Goal: Check status: Check status

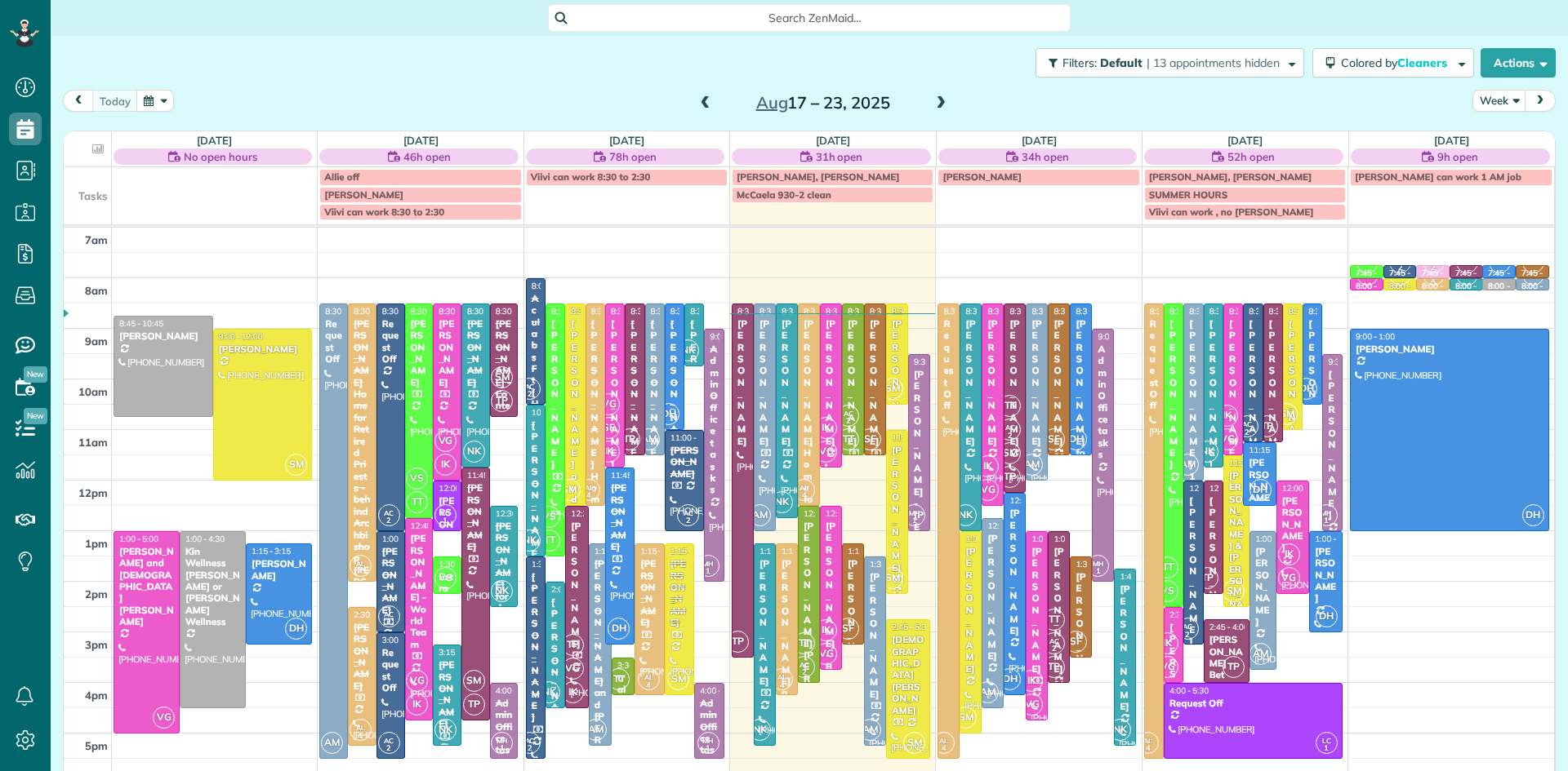
scroll to position [7, 7]
click at [705, 101] on span at bounding box center [705, 104] width 18 height 15
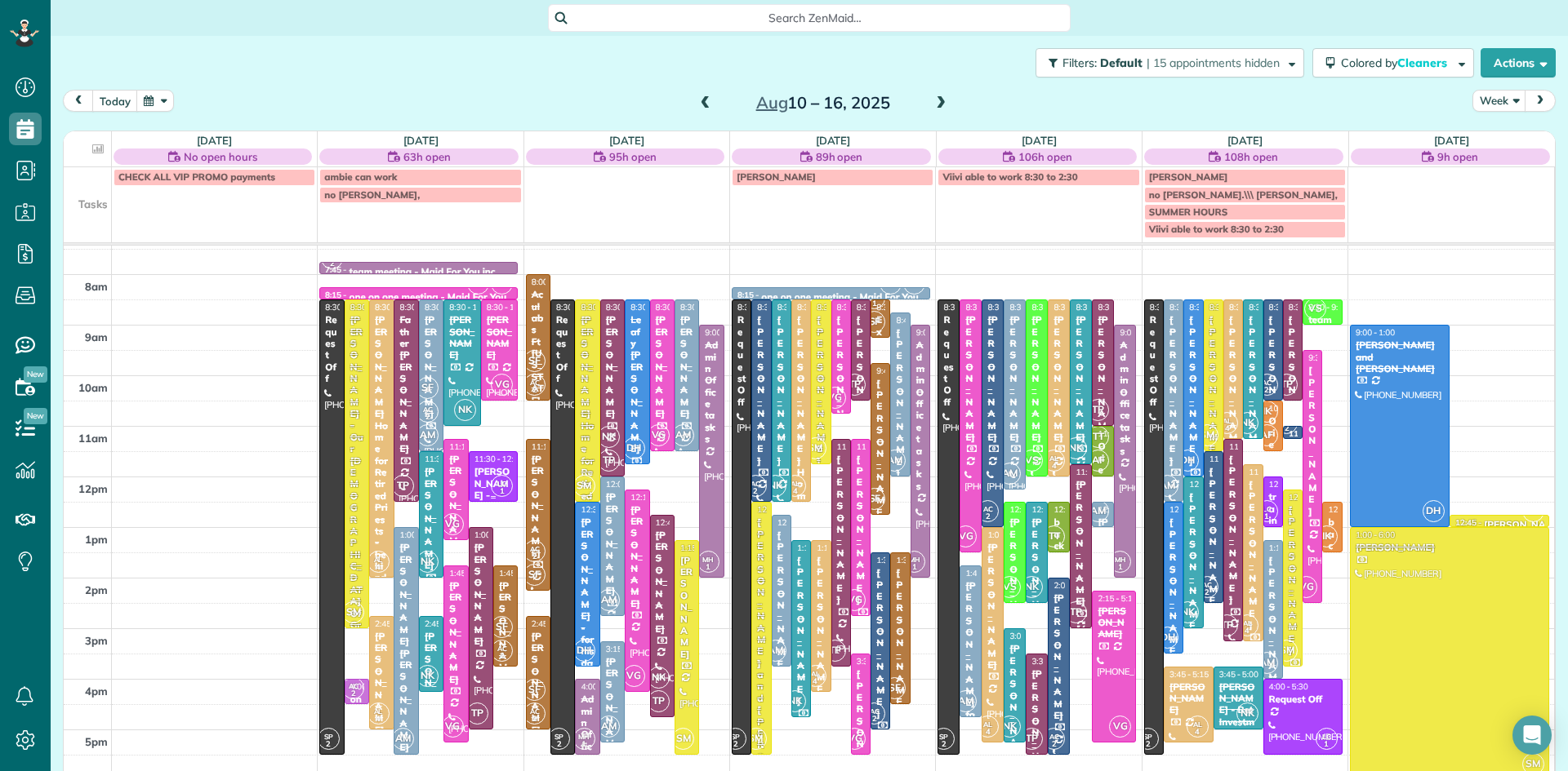
scroll to position [25, 0]
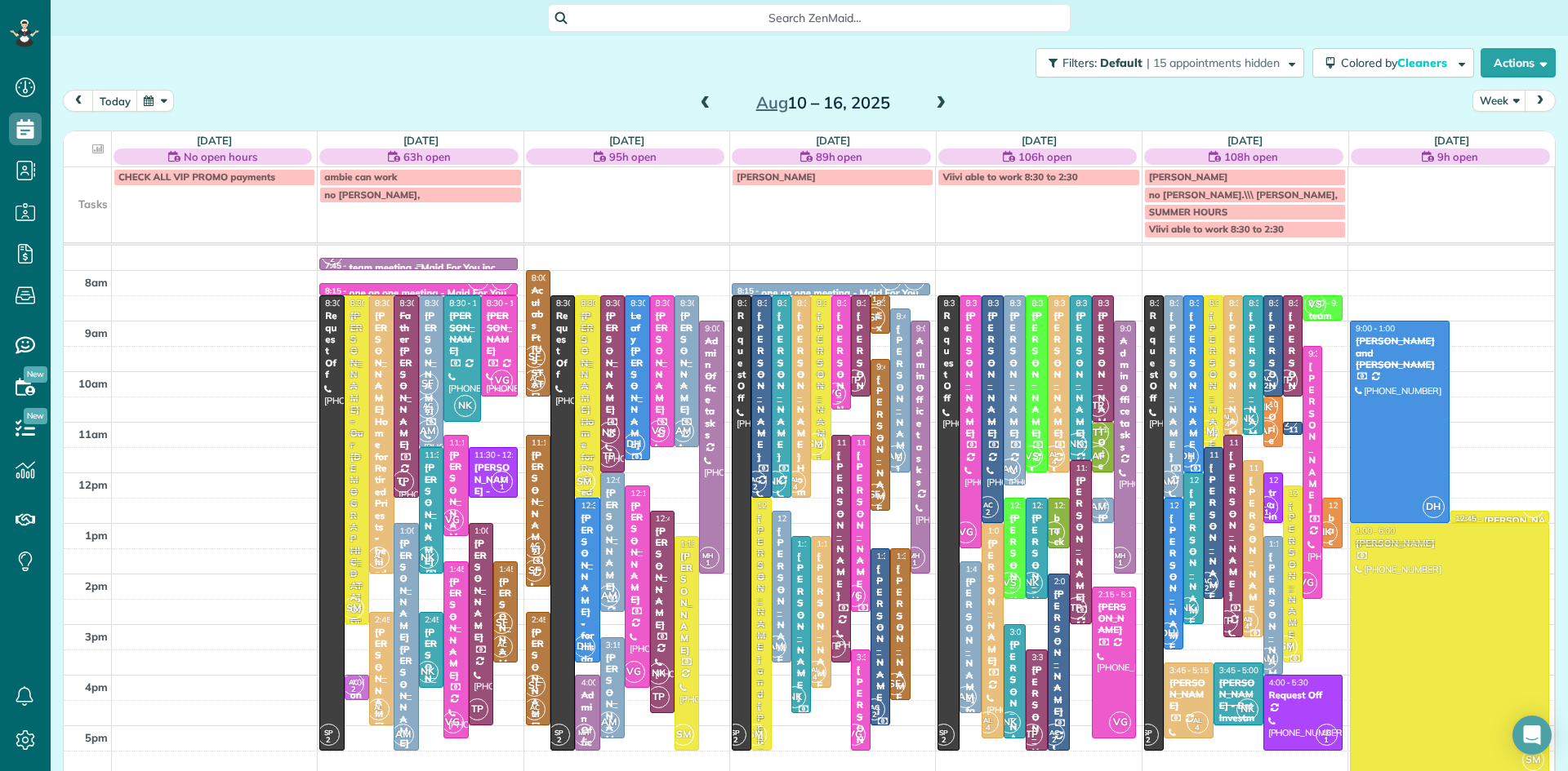
click at [414, 263] on div "TP AC 2 VG BB 2 NK SM SF DH SP 2 AM VS MH 1 AL 4 LS 2 LC 1 AF KF 2" at bounding box center [417, 230] width 194 height 71
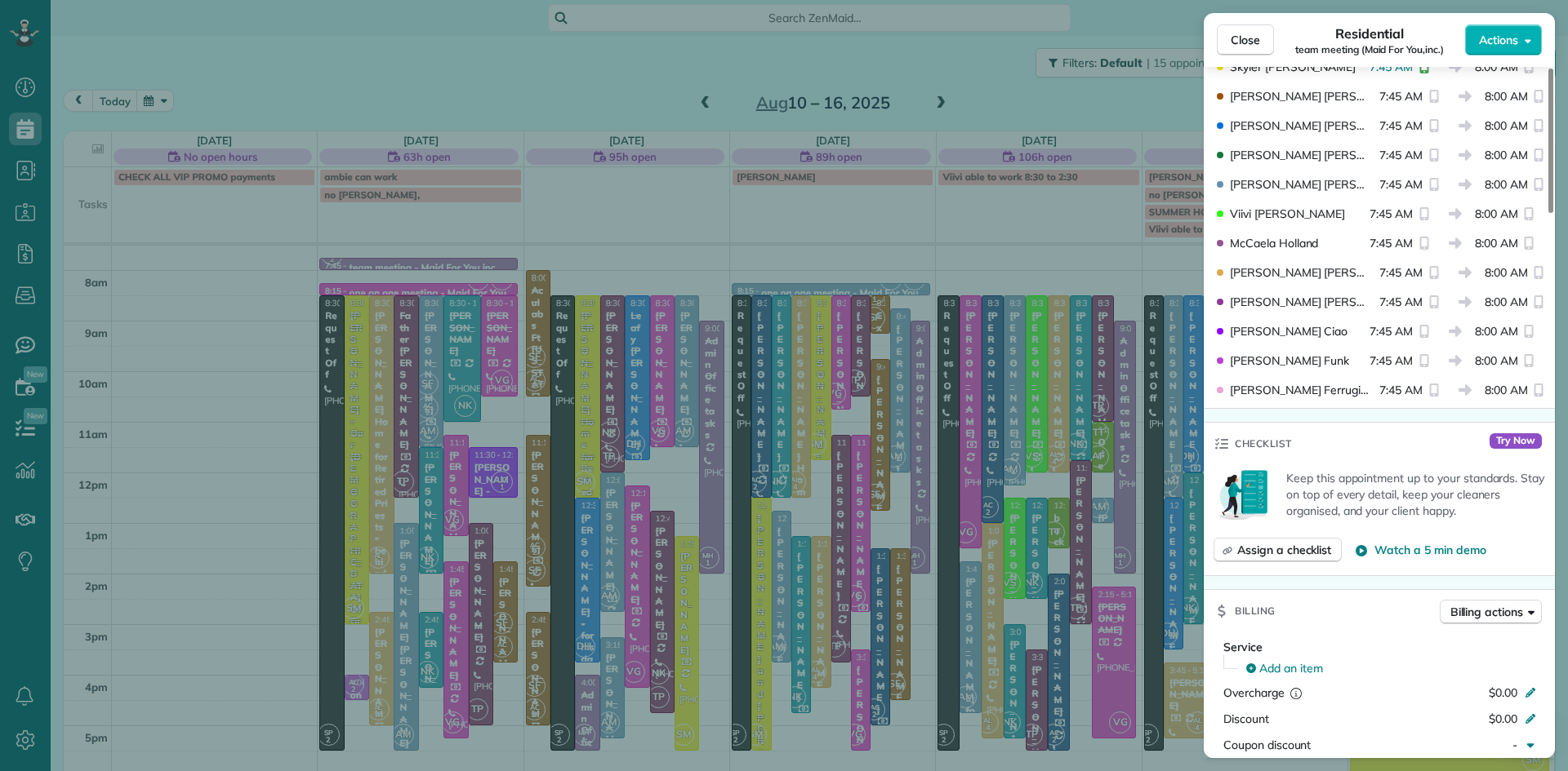
scroll to position [600, 0]
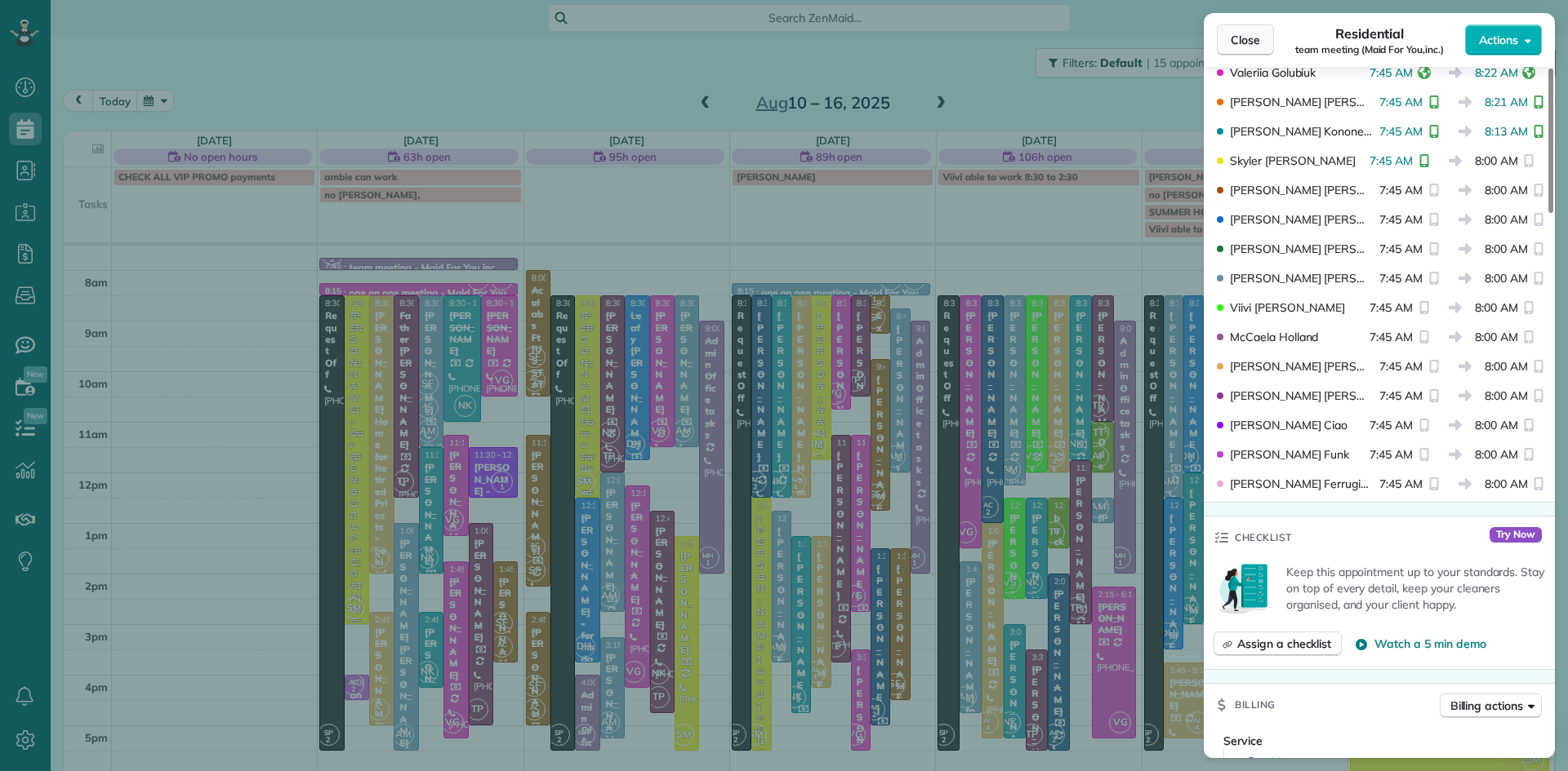
click at [1256, 41] on span "Close" at bounding box center [1246, 40] width 30 height 17
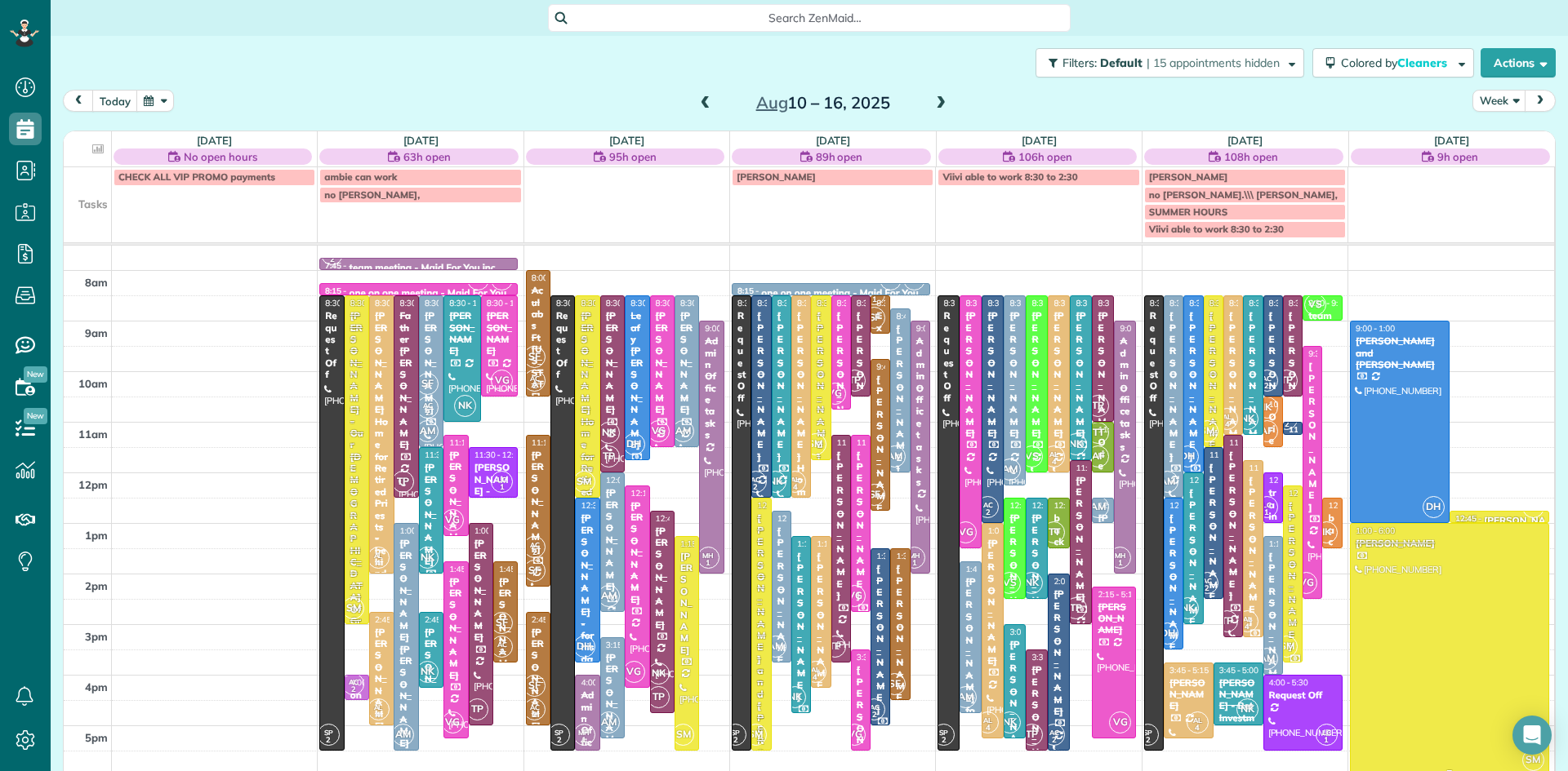
click at [1466, 596] on div at bounding box center [1449, 650] width 197 height 252
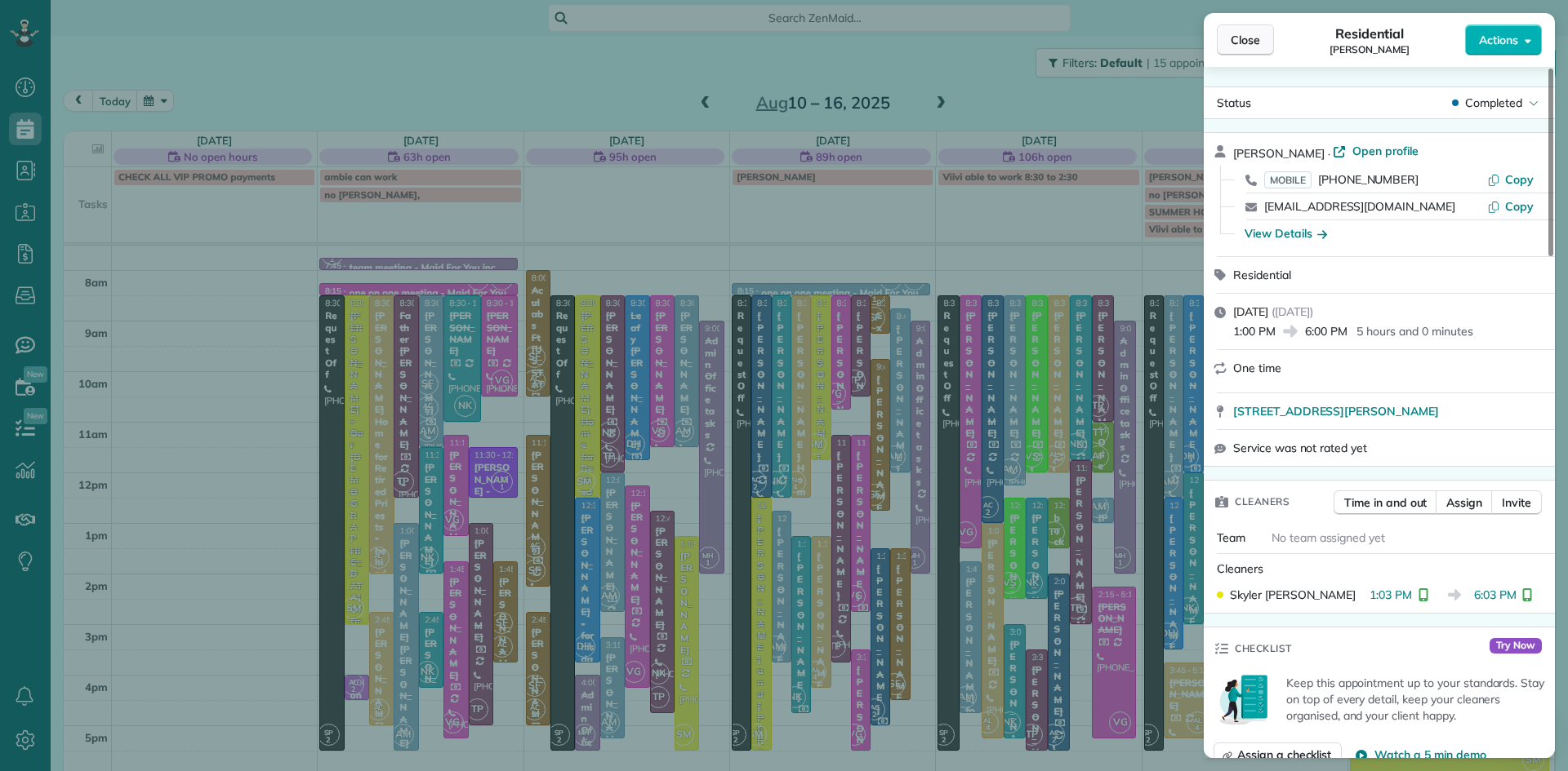
click at [1253, 44] on span "Close" at bounding box center [1246, 40] width 30 height 17
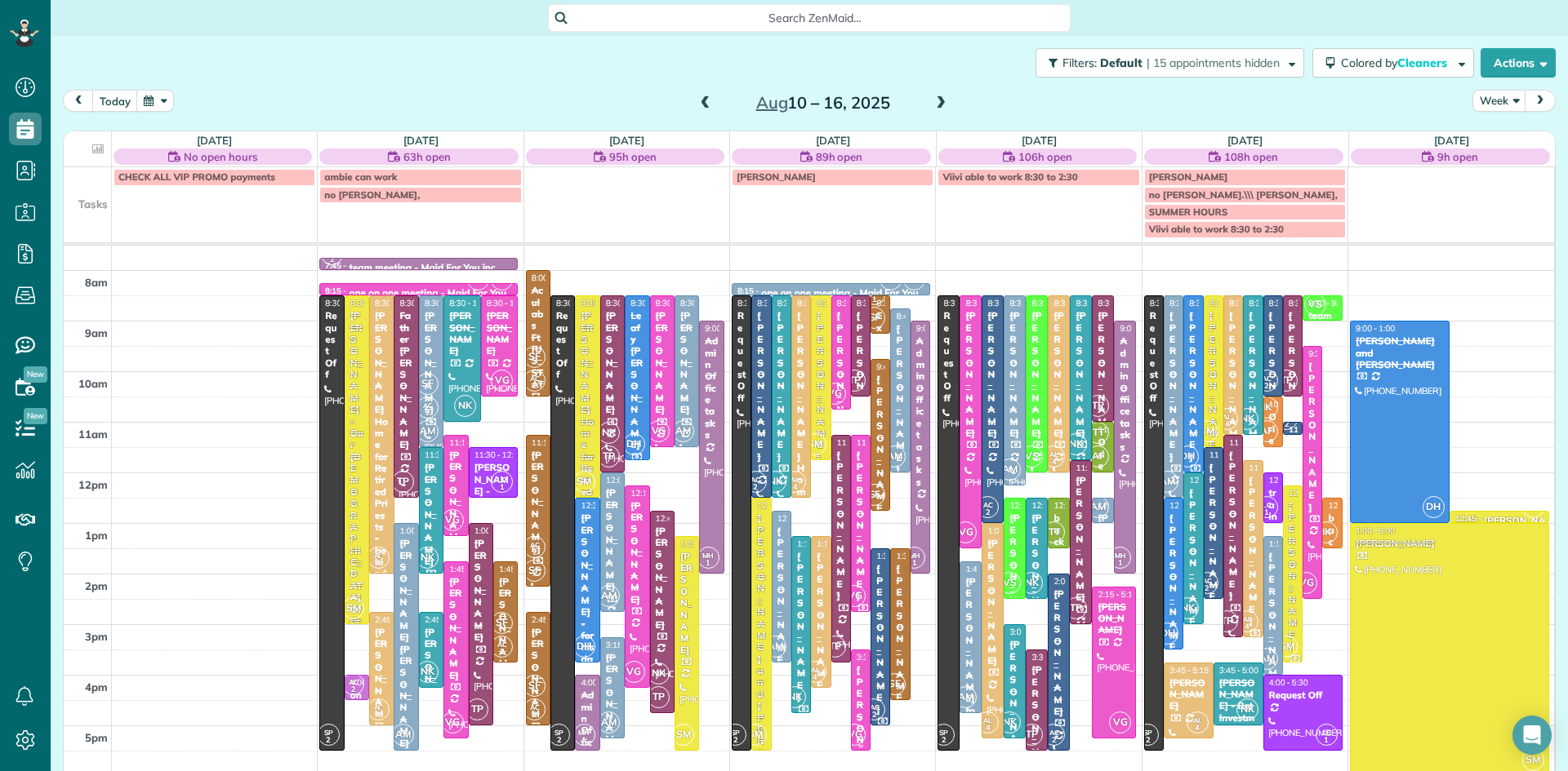
click at [863, 734] on span "VG" at bounding box center [855, 735] width 22 height 22
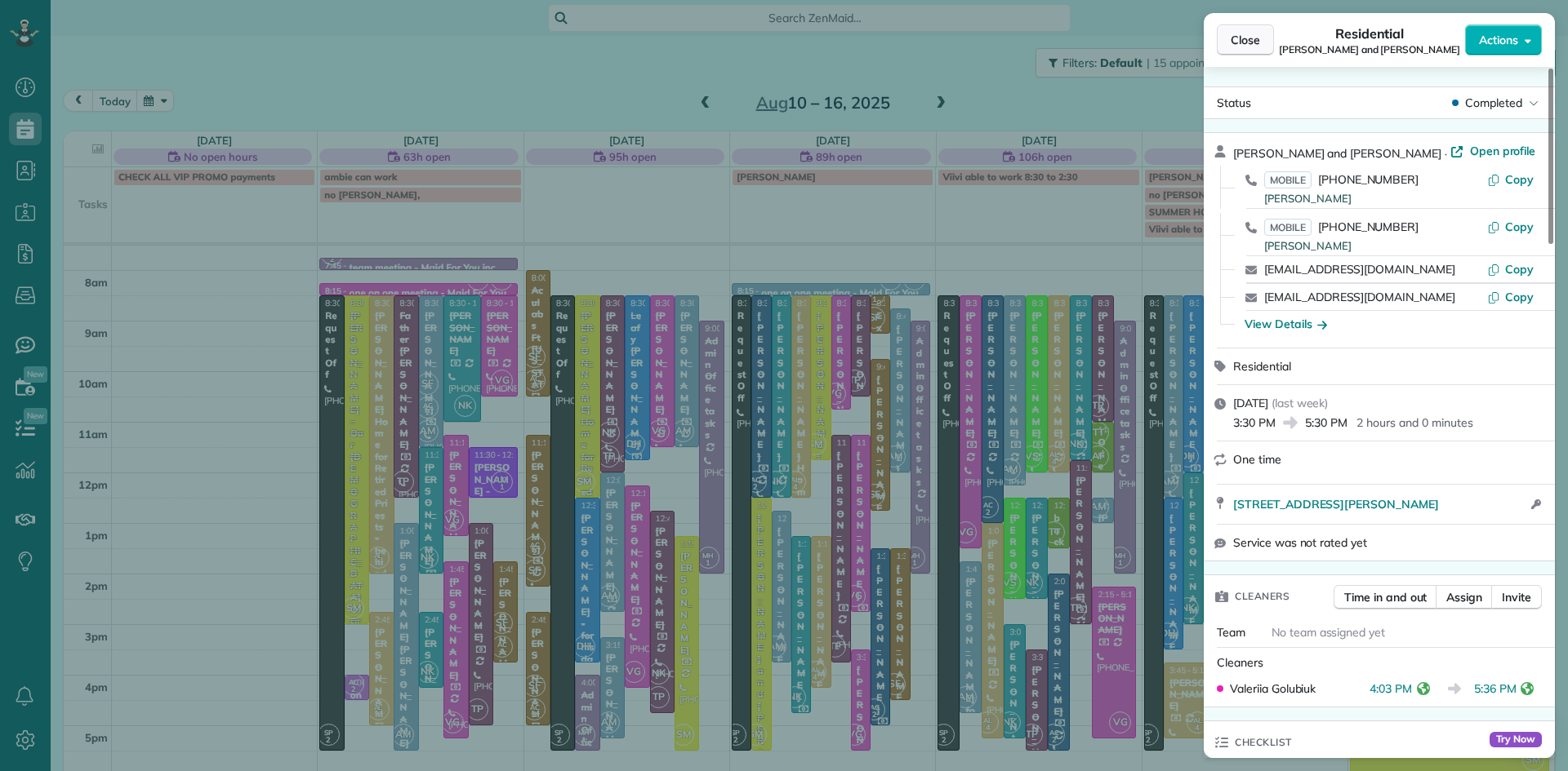
click at [1259, 34] on span "Close" at bounding box center [1246, 40] width 30 height 17
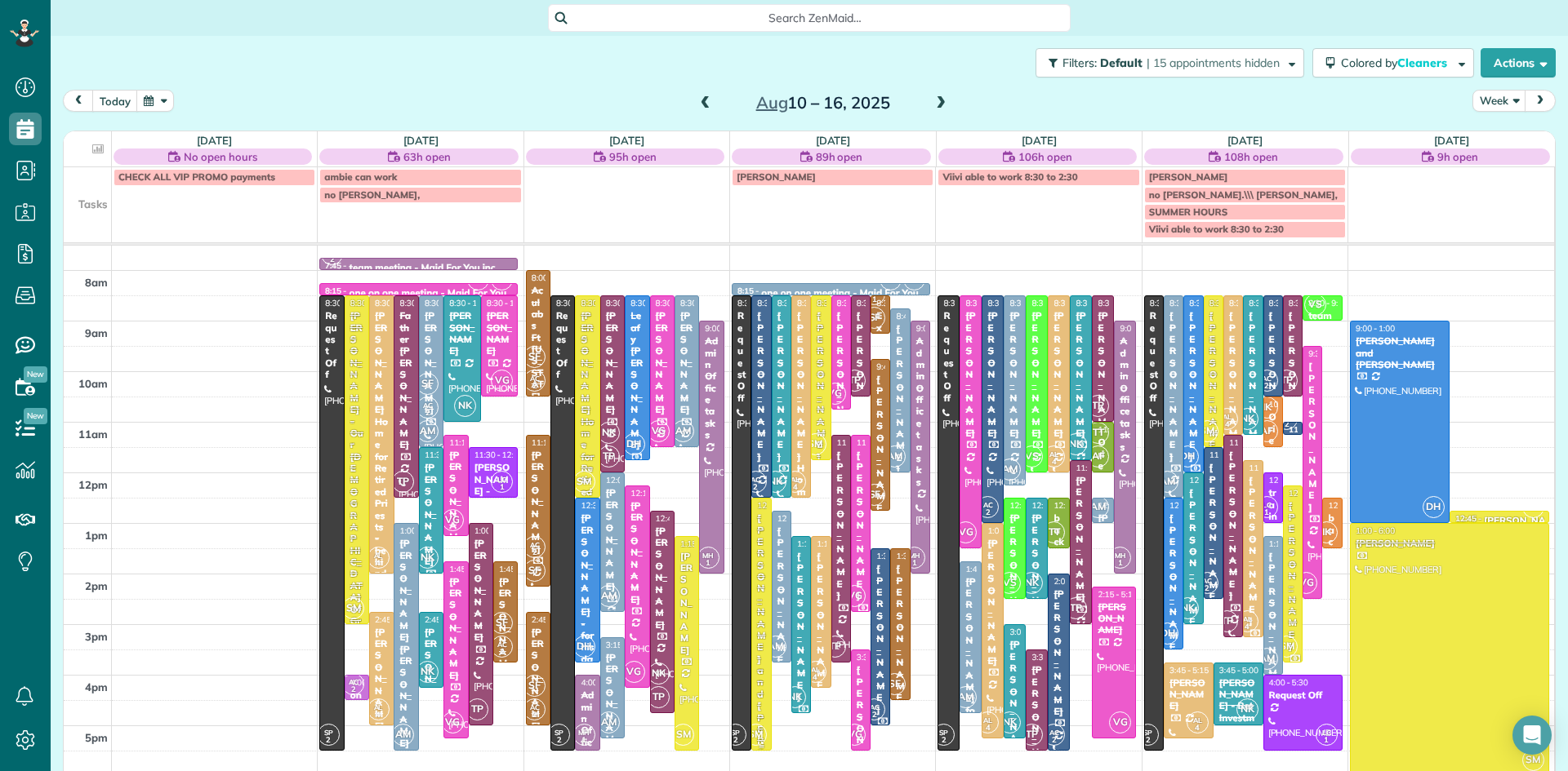
click at [761, 703] on div at bounding box center [760, 625] width 18 height 252
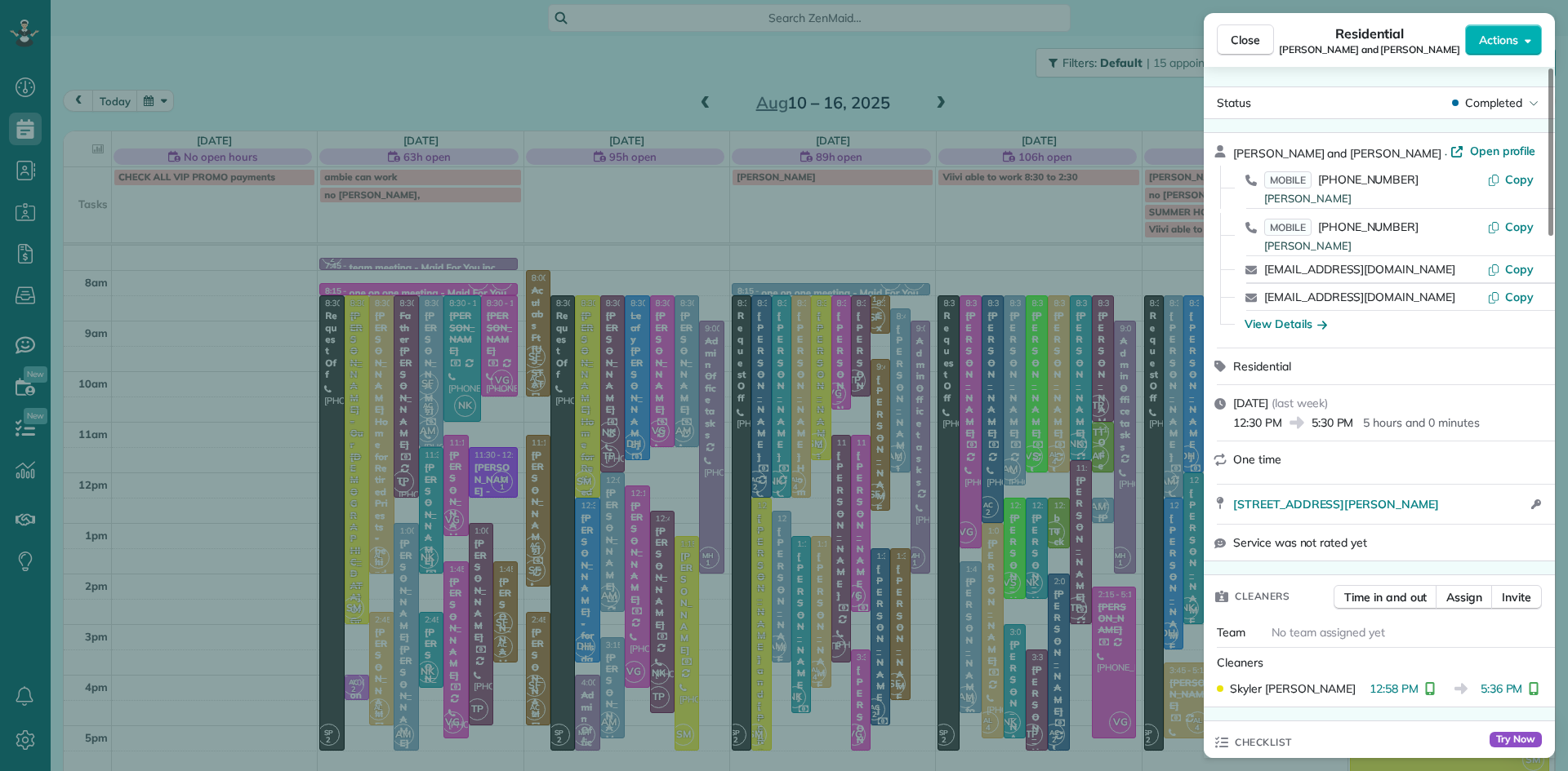
drag, startPoint x: 1259, startPoint y: 43, endPoint x: 841, endPoint y: 38, distance: 418.0
click at [1259, 43] on span "Close" at bounding box center [1246, 40] width 30 height 17
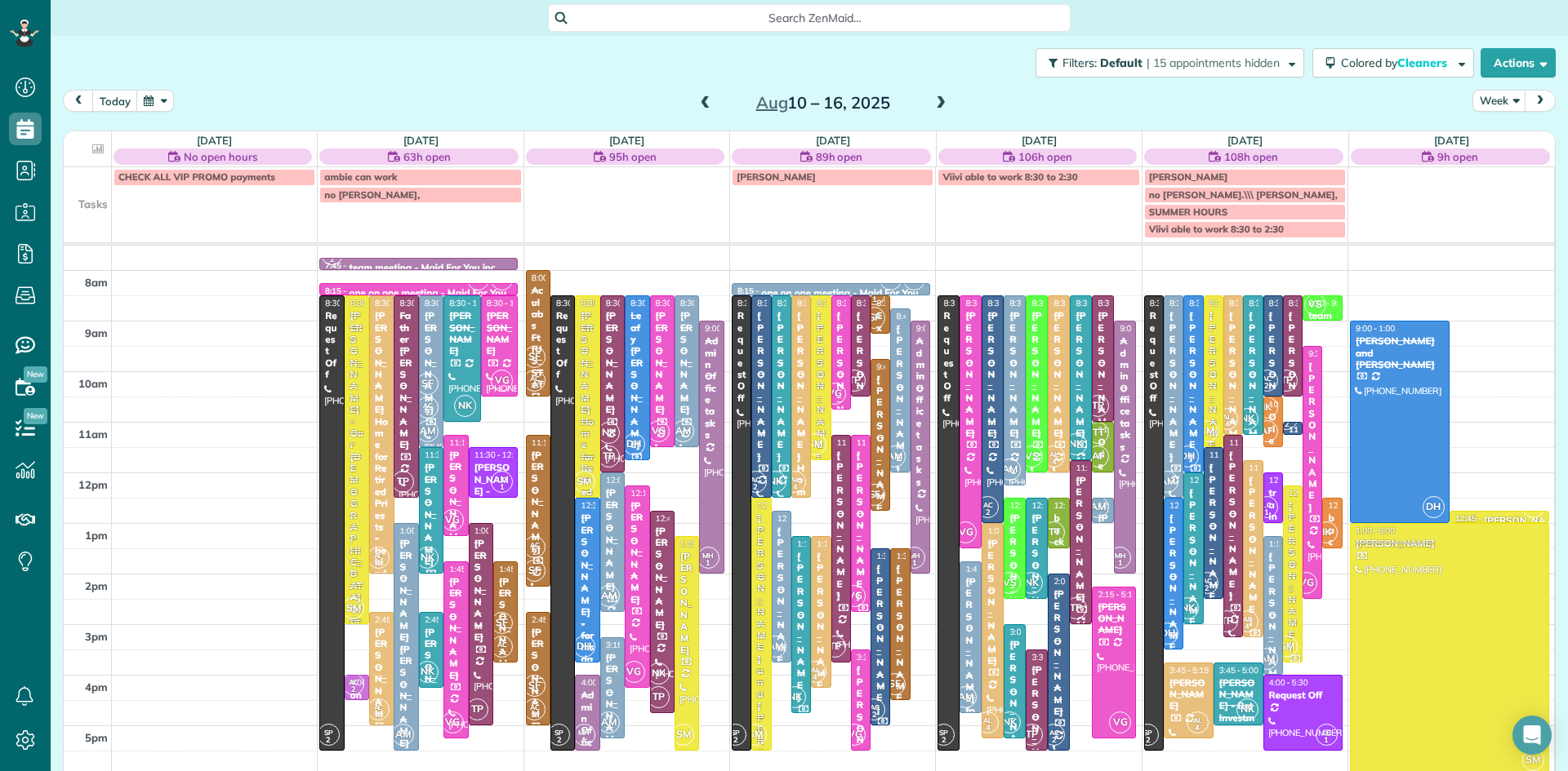
click at [701, 99] on span at bounding box center [705, 104] width 18 height 15
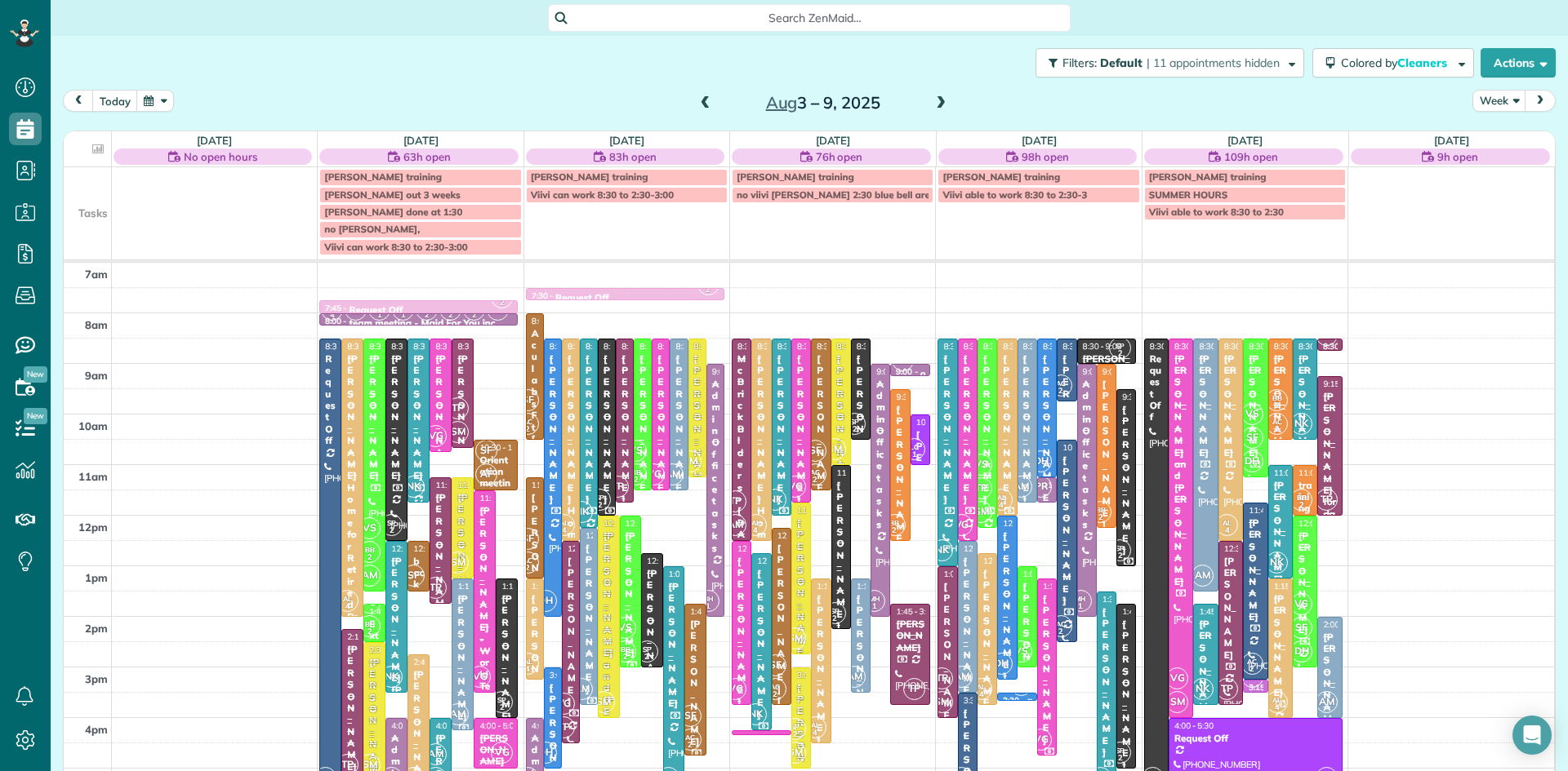
click at [937, 94] on span at bounding box center [940, 104] width 18 height 24
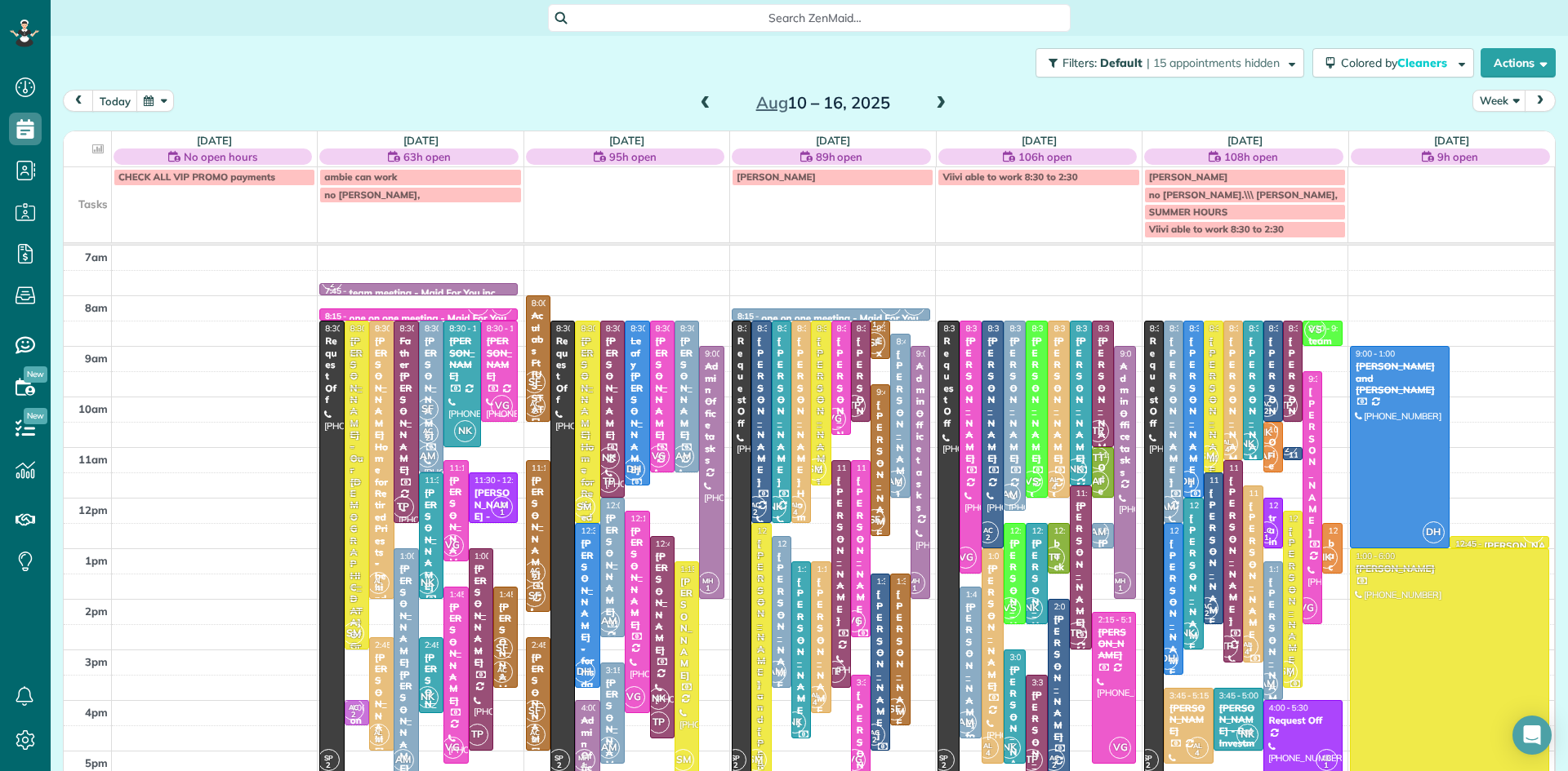
click at [705, 98] on span at bounding box center [705, 104] width 18 height 15
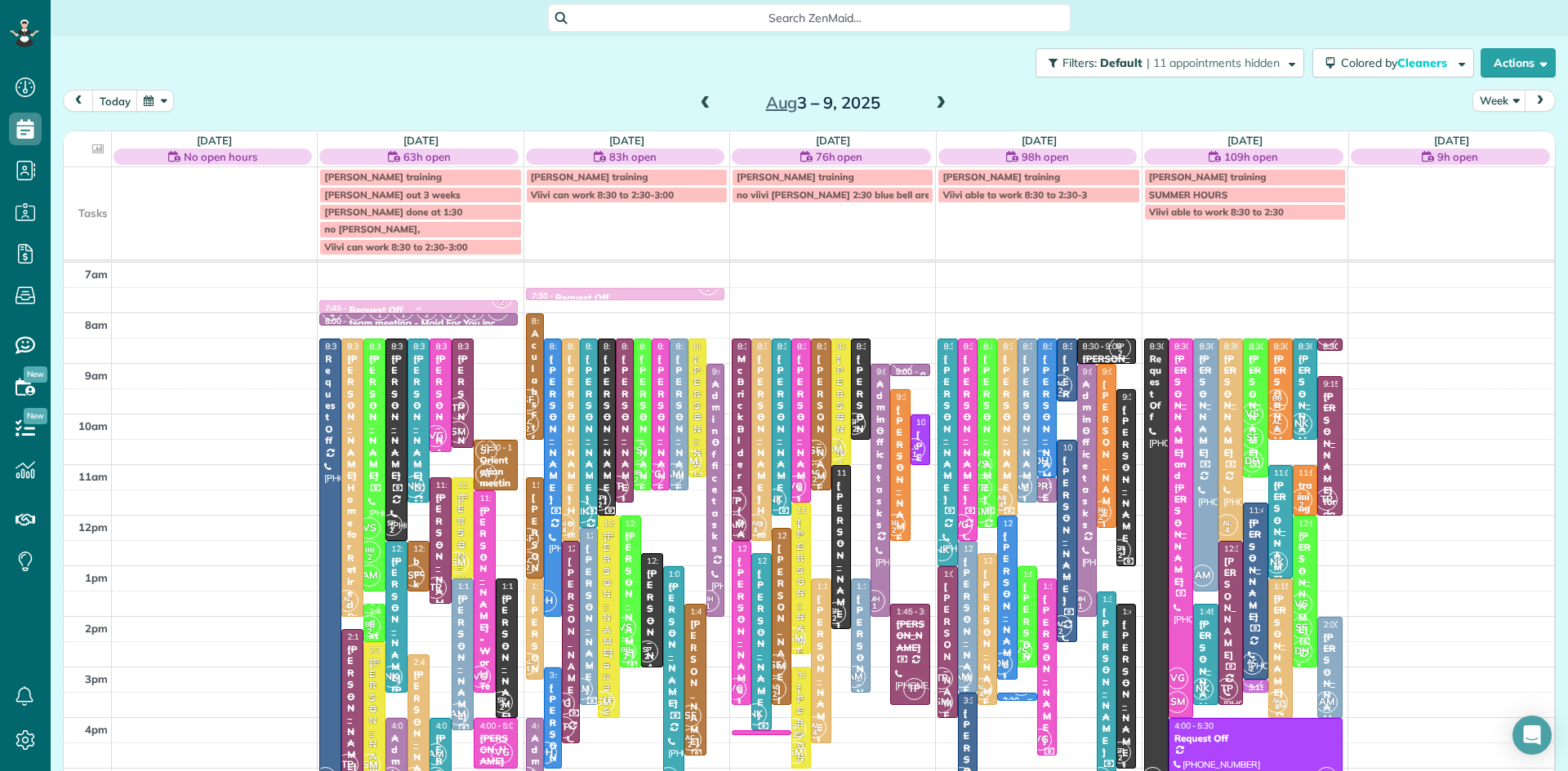
click at [477, 306] on div at bounding box center [419, 309] width 196 height 6
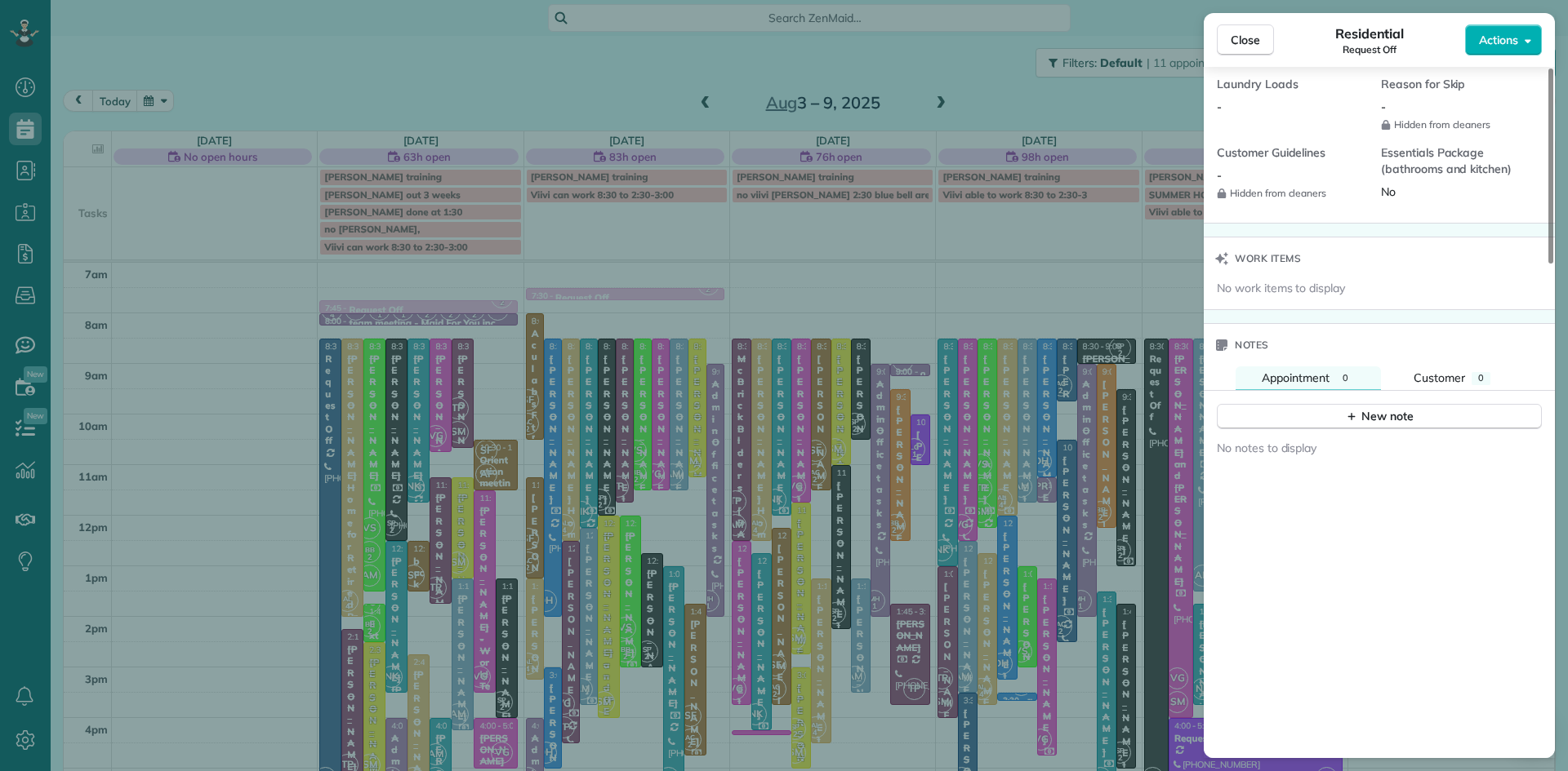
scroll to position [1628, 0]
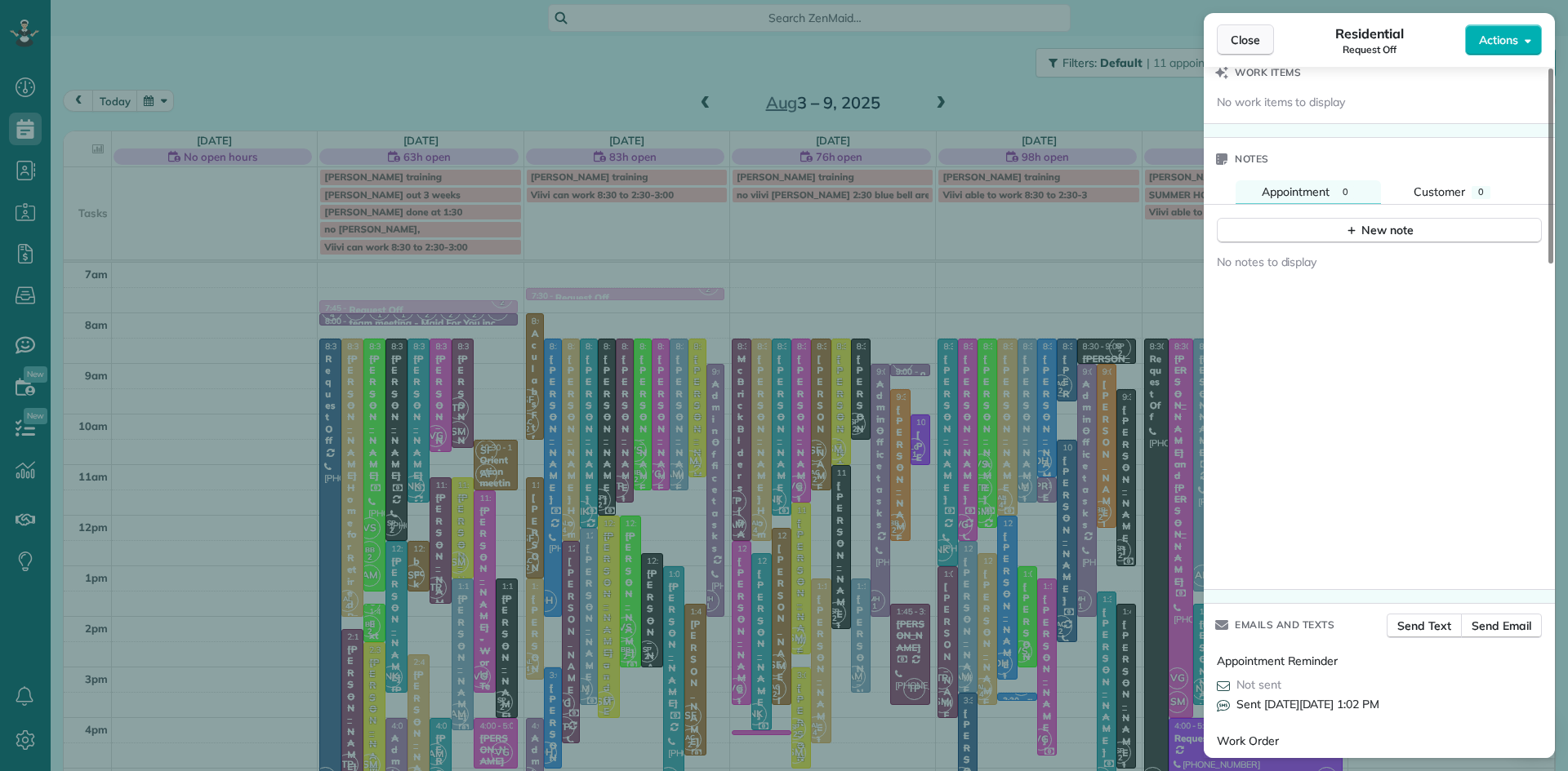
click at [1251, 37] on span "Close" at bounding box center [1246, 40] width 30 height 17
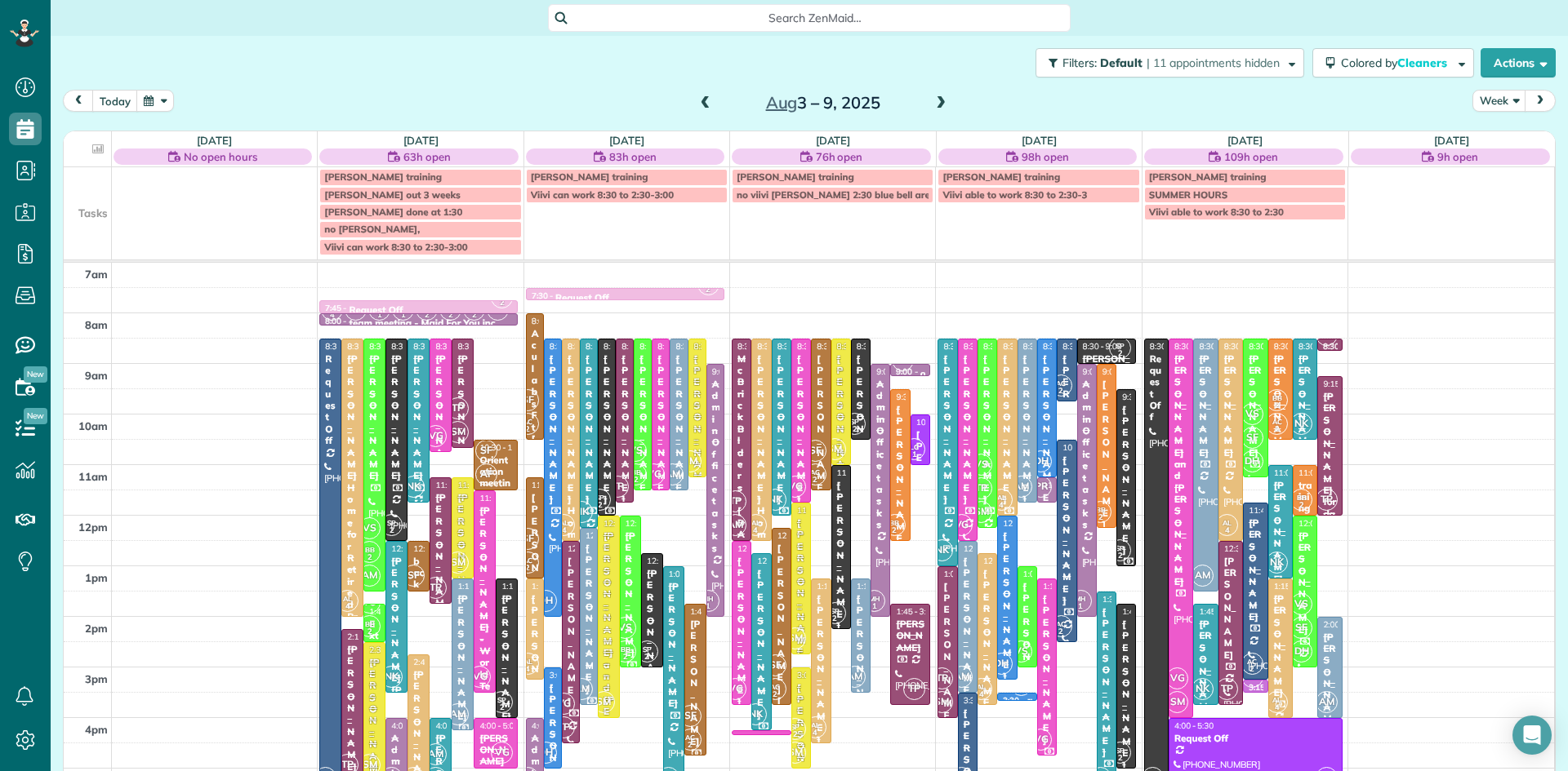
click at [941, 103] on span at bounding box center [940, 104] width 18 height 15
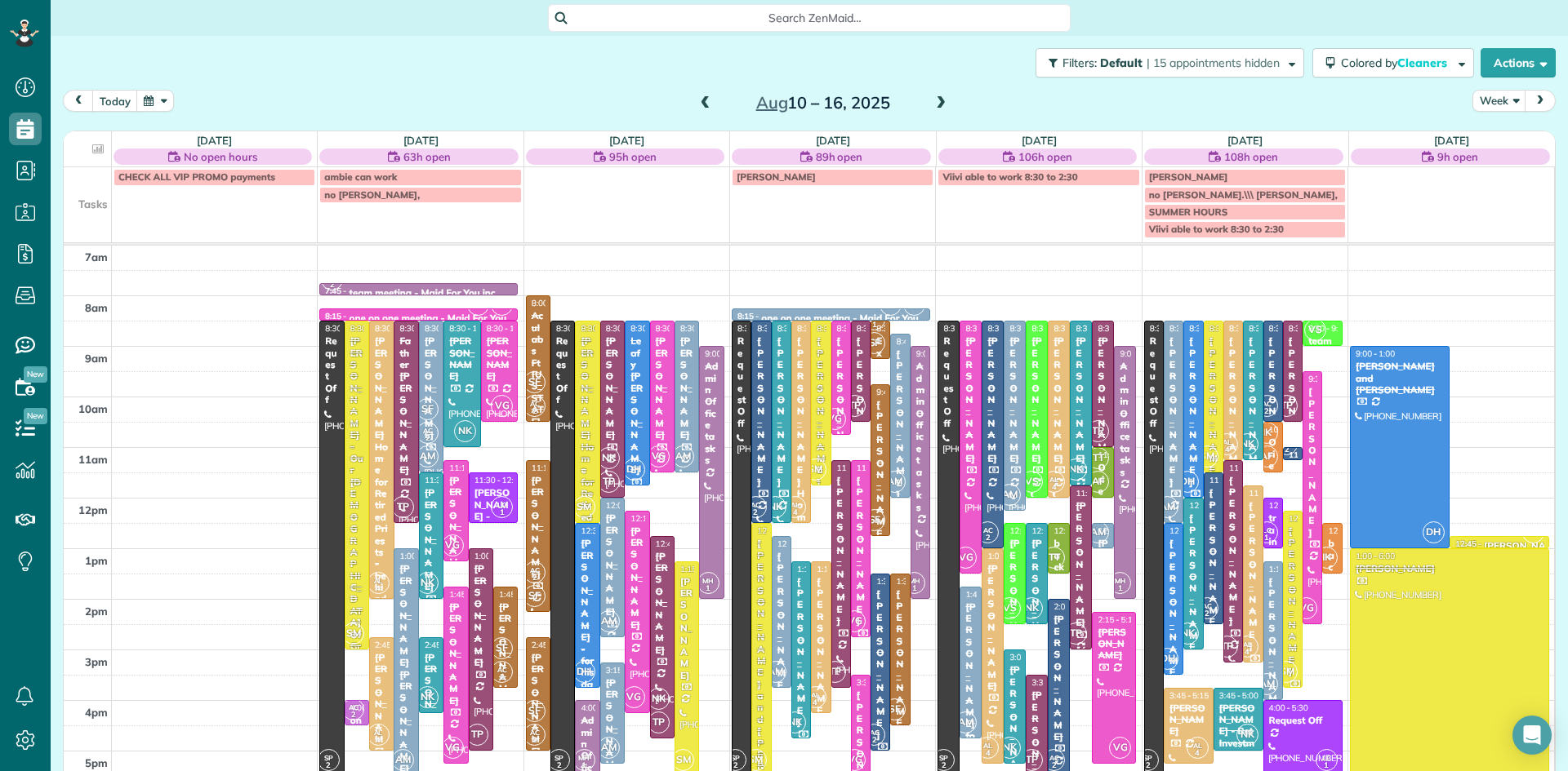
click at [939, 93] on span at bounding box center [940, 104] width 18 height 24
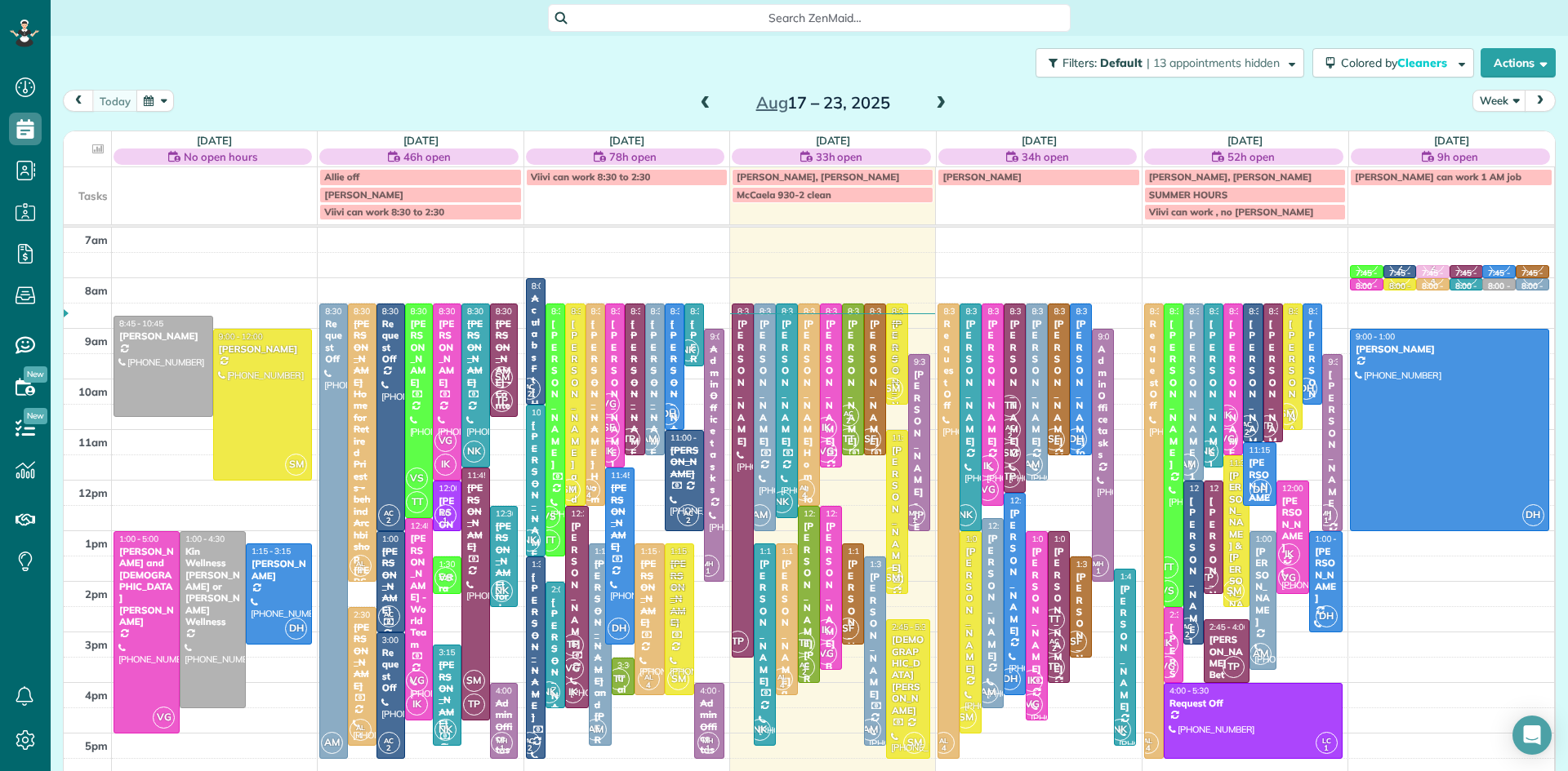
click at [939, 93] on span at bounding box center [940, 104] width 18 height 24
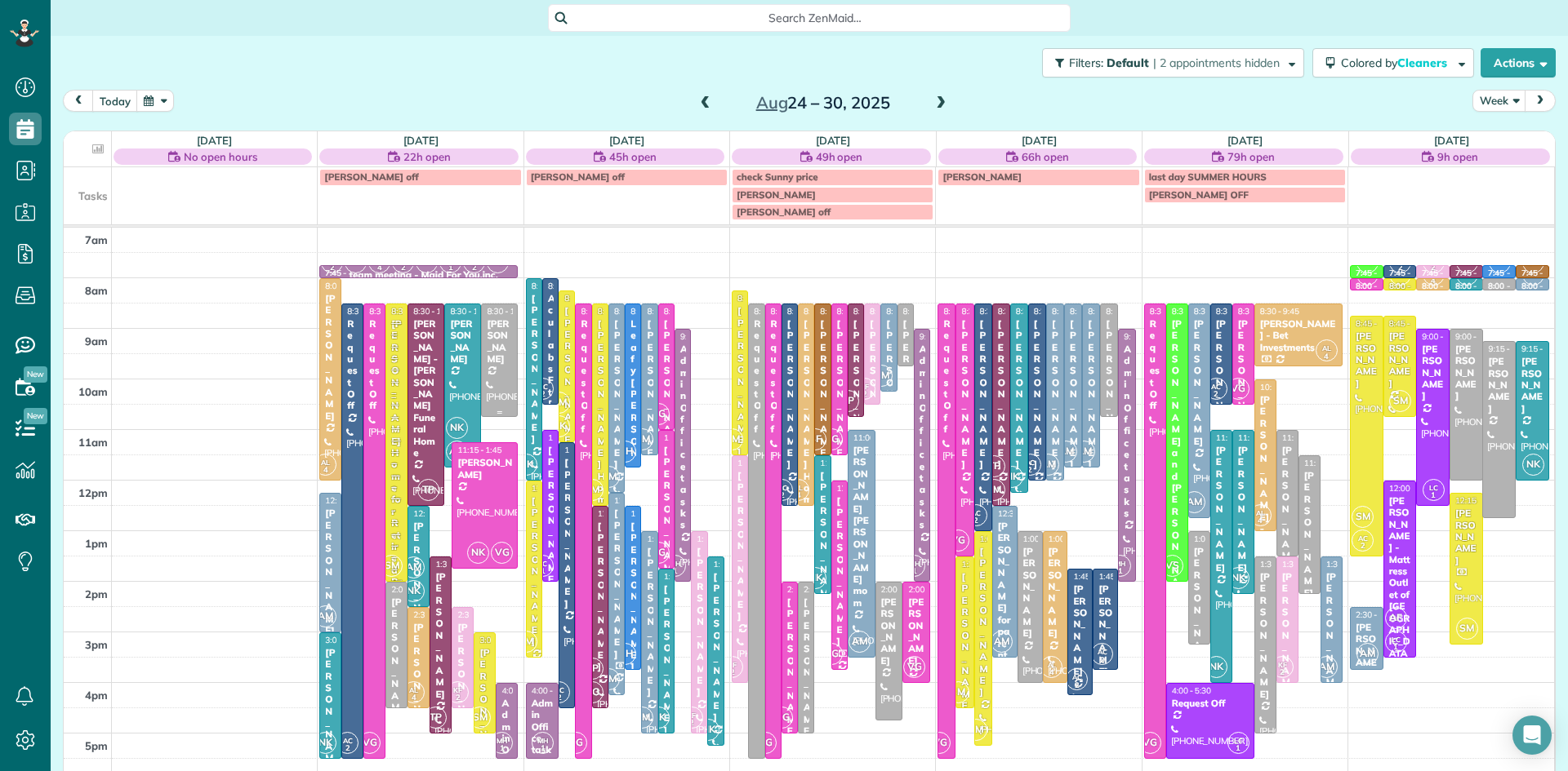
click at [500, 384] on div at bounding box center [499, 361] width 35 height 113
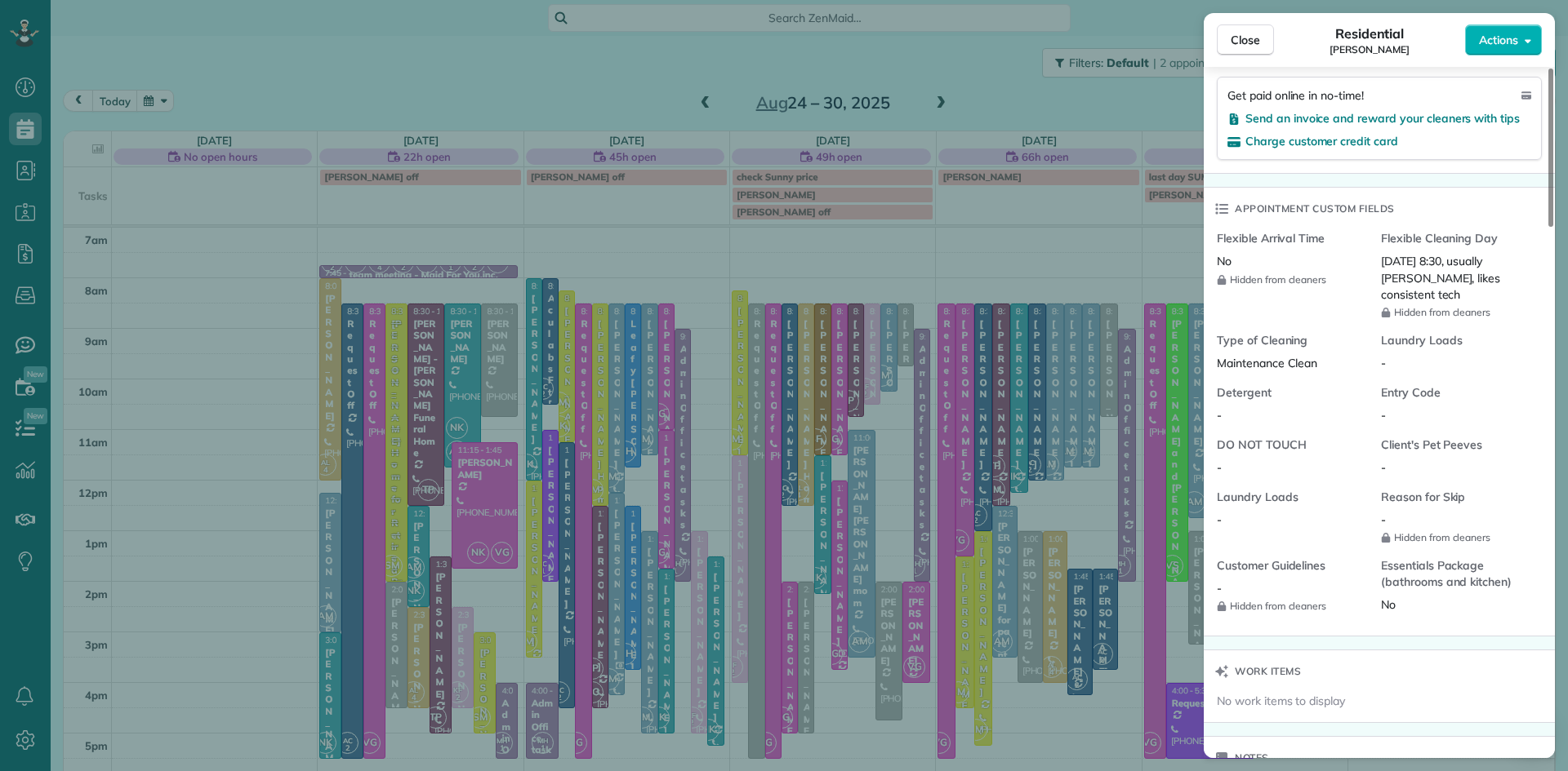
scroll to position [1372, 0]
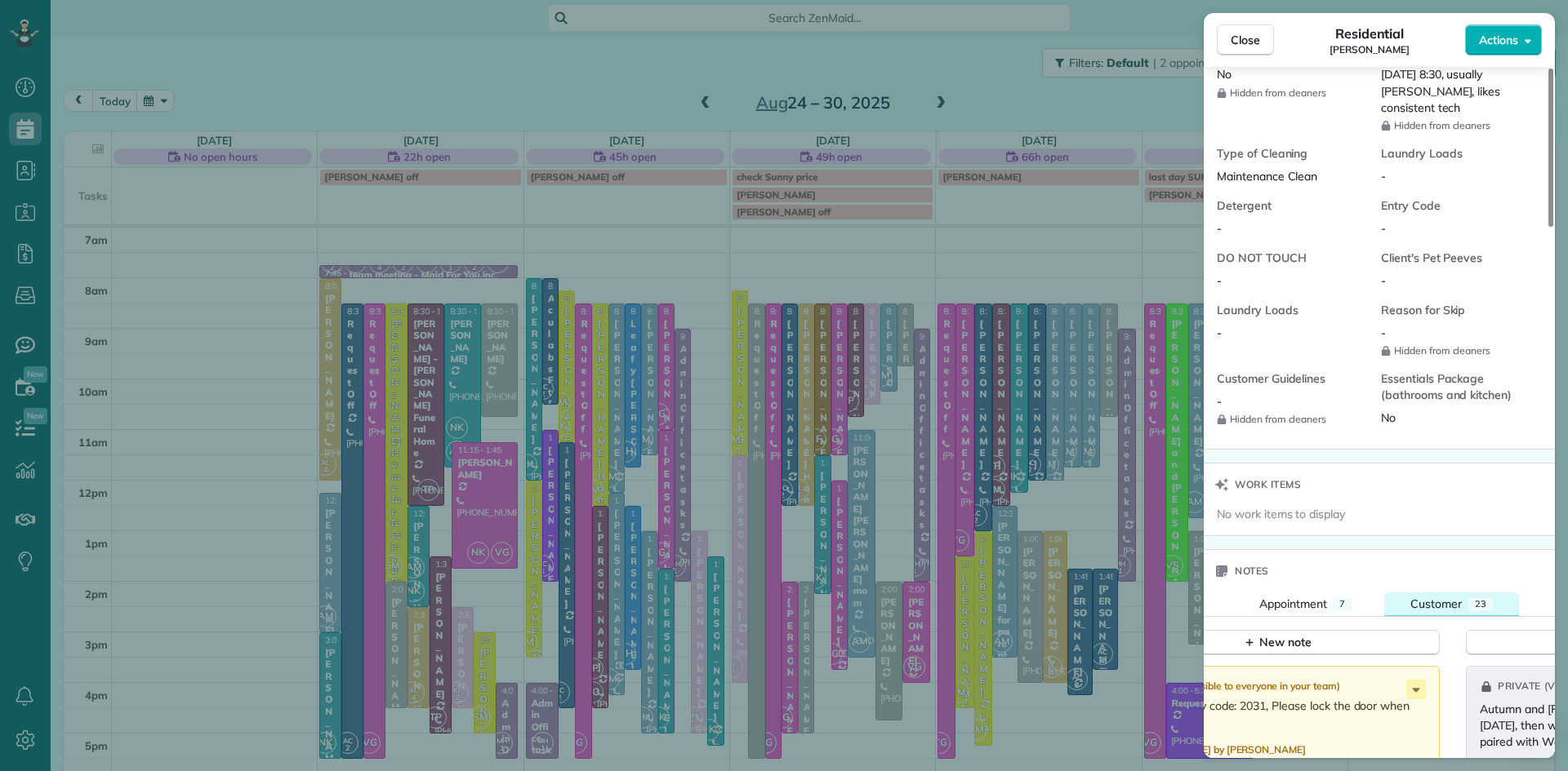
click at [1448, 596] on span "Customer" at bounding box center [1436, 603] width 52 height 15
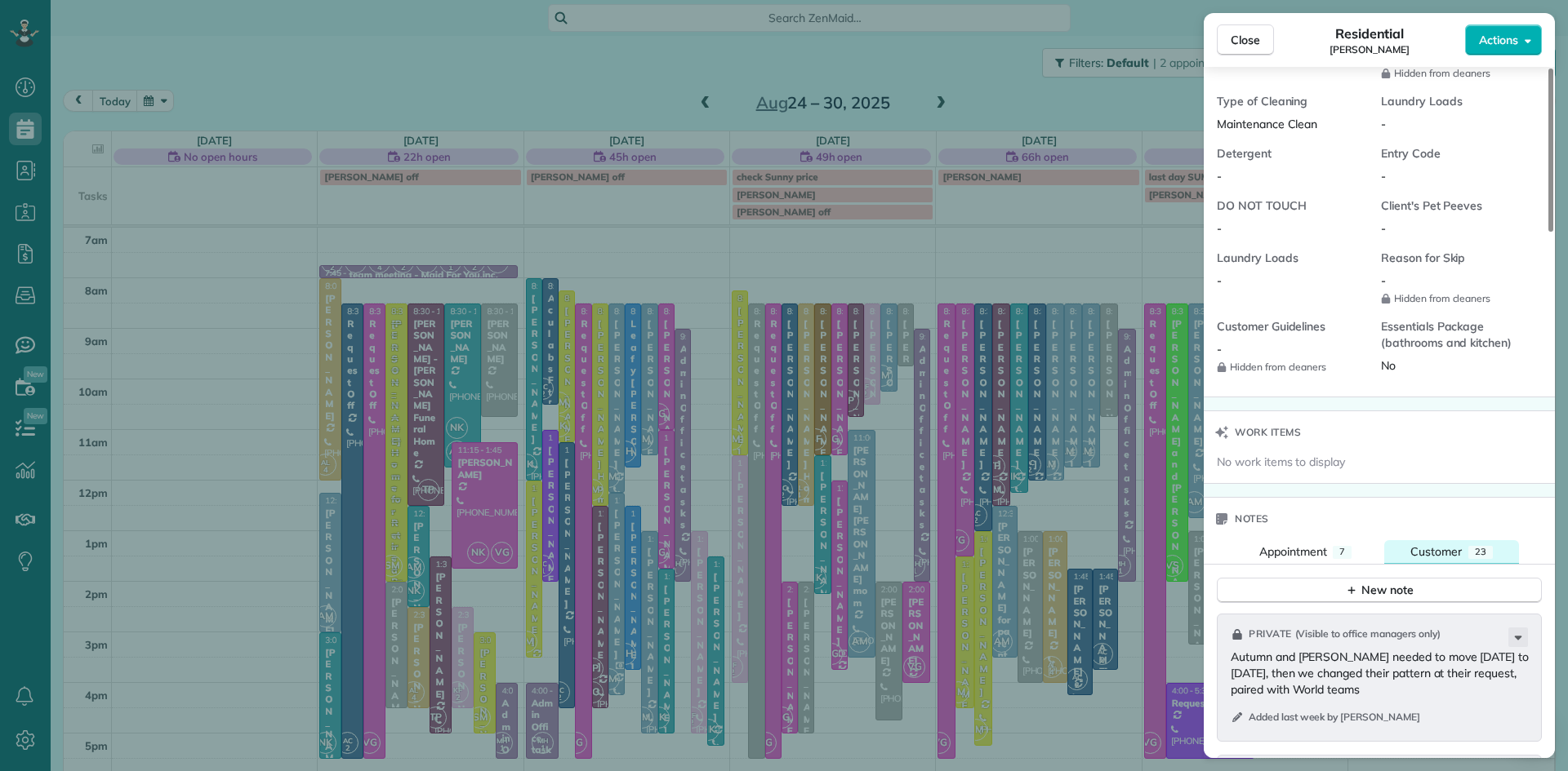
scroll to position [1424, 0]
click at [1248, 30] on button "Close" at bounding box center [1246, 40] width 57 height 31
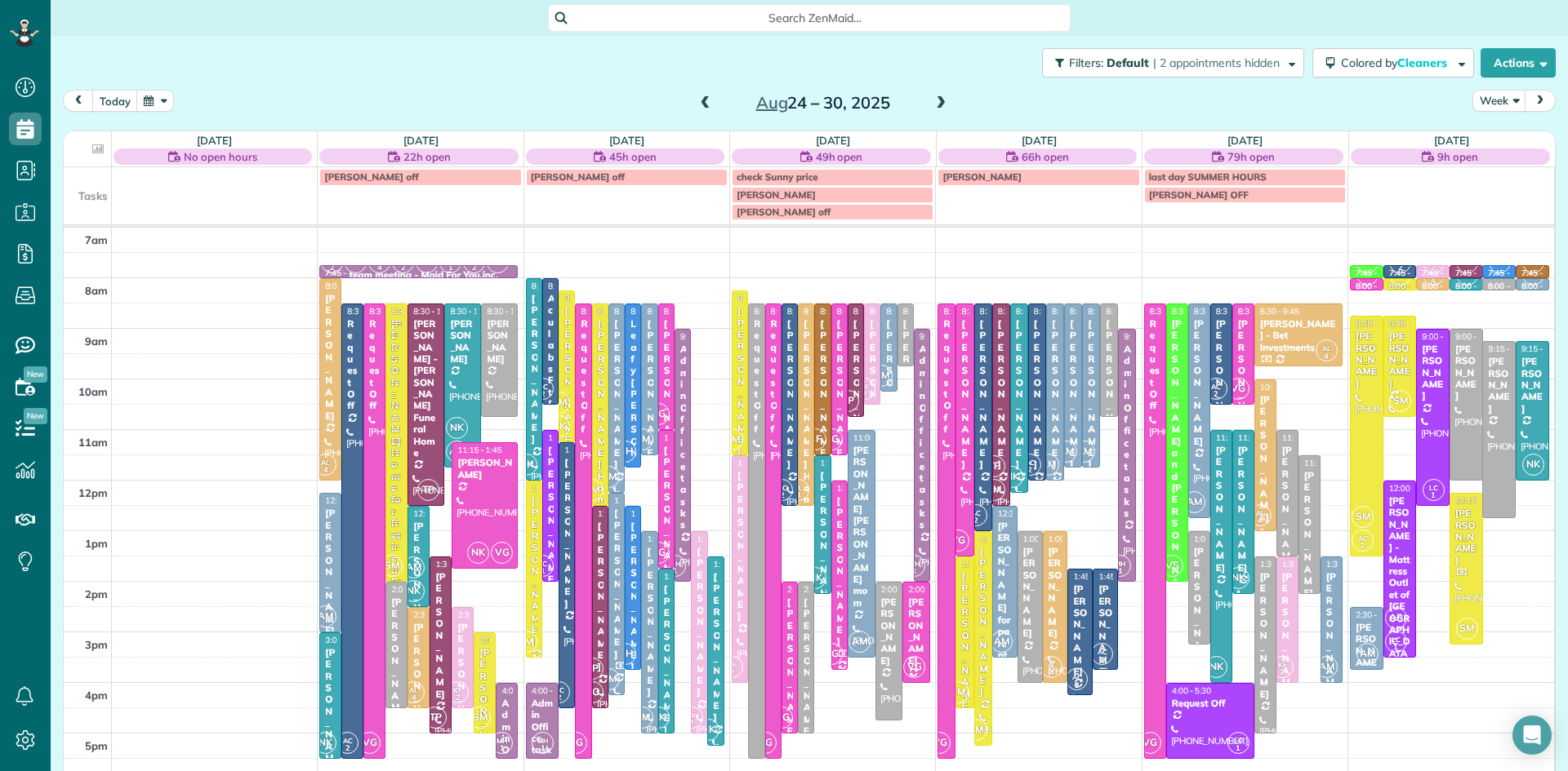
click at [940, 101] on span at bounding box center [940, 104] width 18 height 15
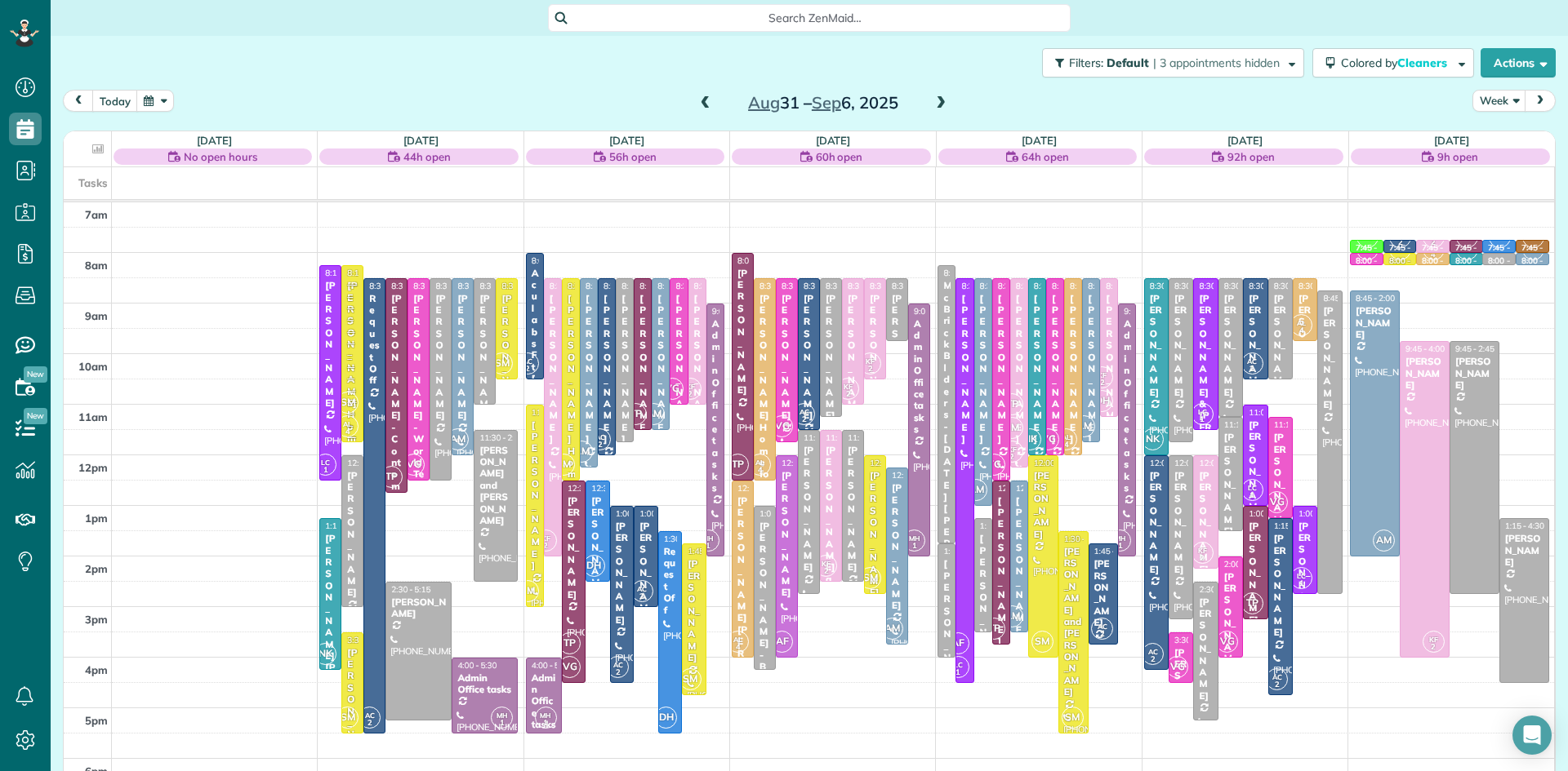
click at [940, 101] on span at bounding box center [940, 104] width 18 height 15
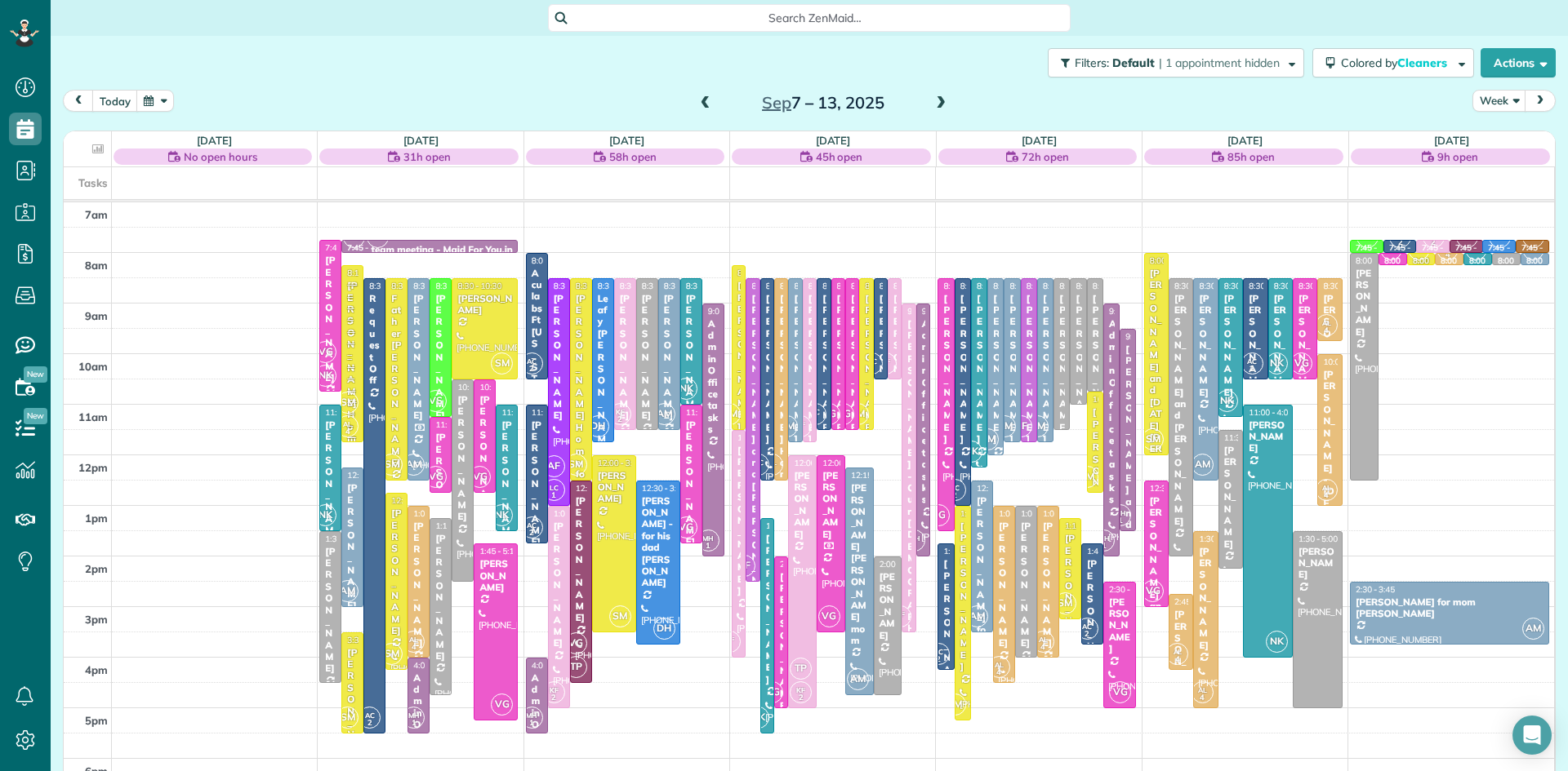
click at [704, 105] on span at bounding box center [705, 104] width 18 height 15
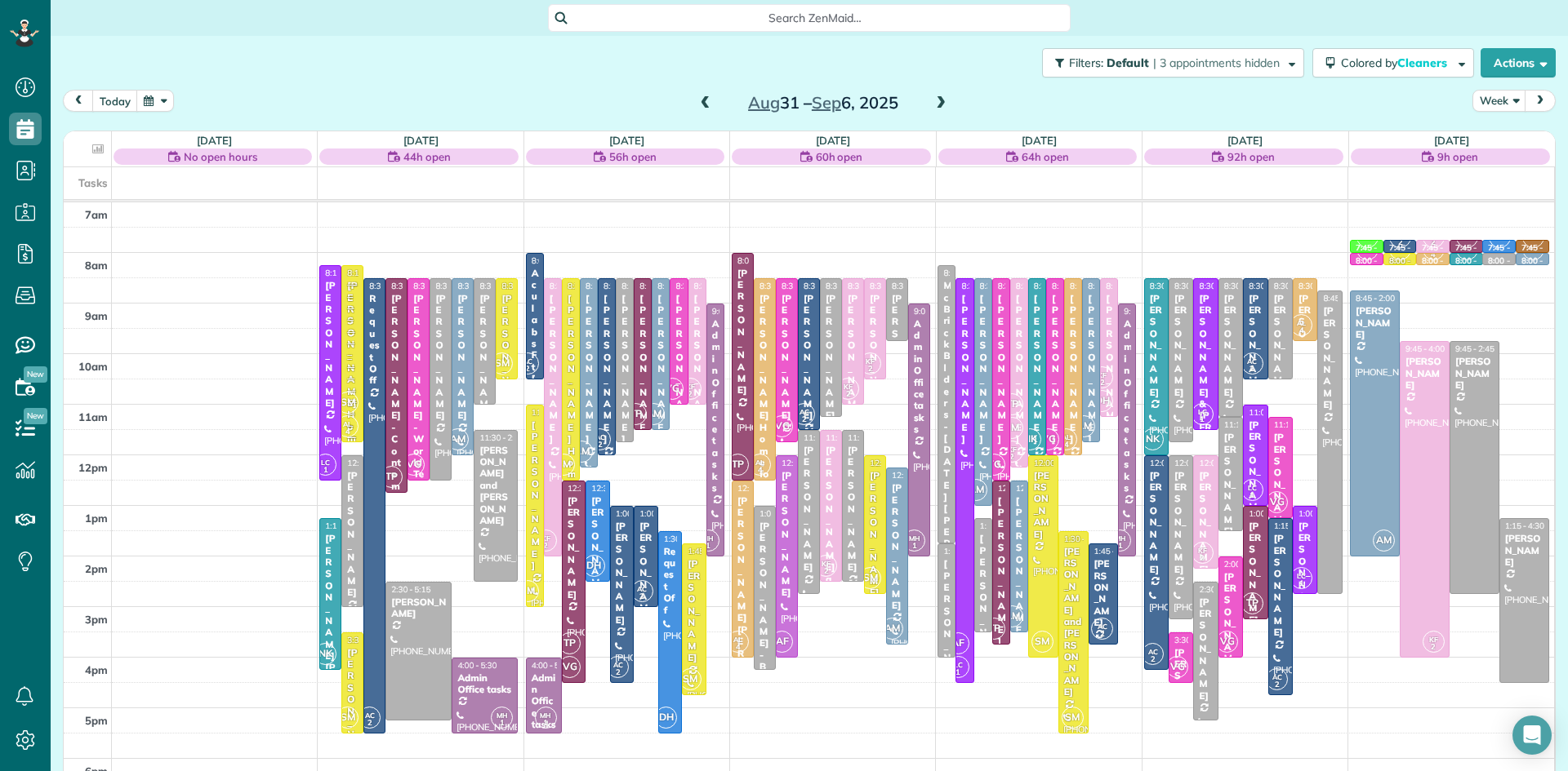
click at [704, 104] on span at bounding box center [705, 104] width 18 height 15
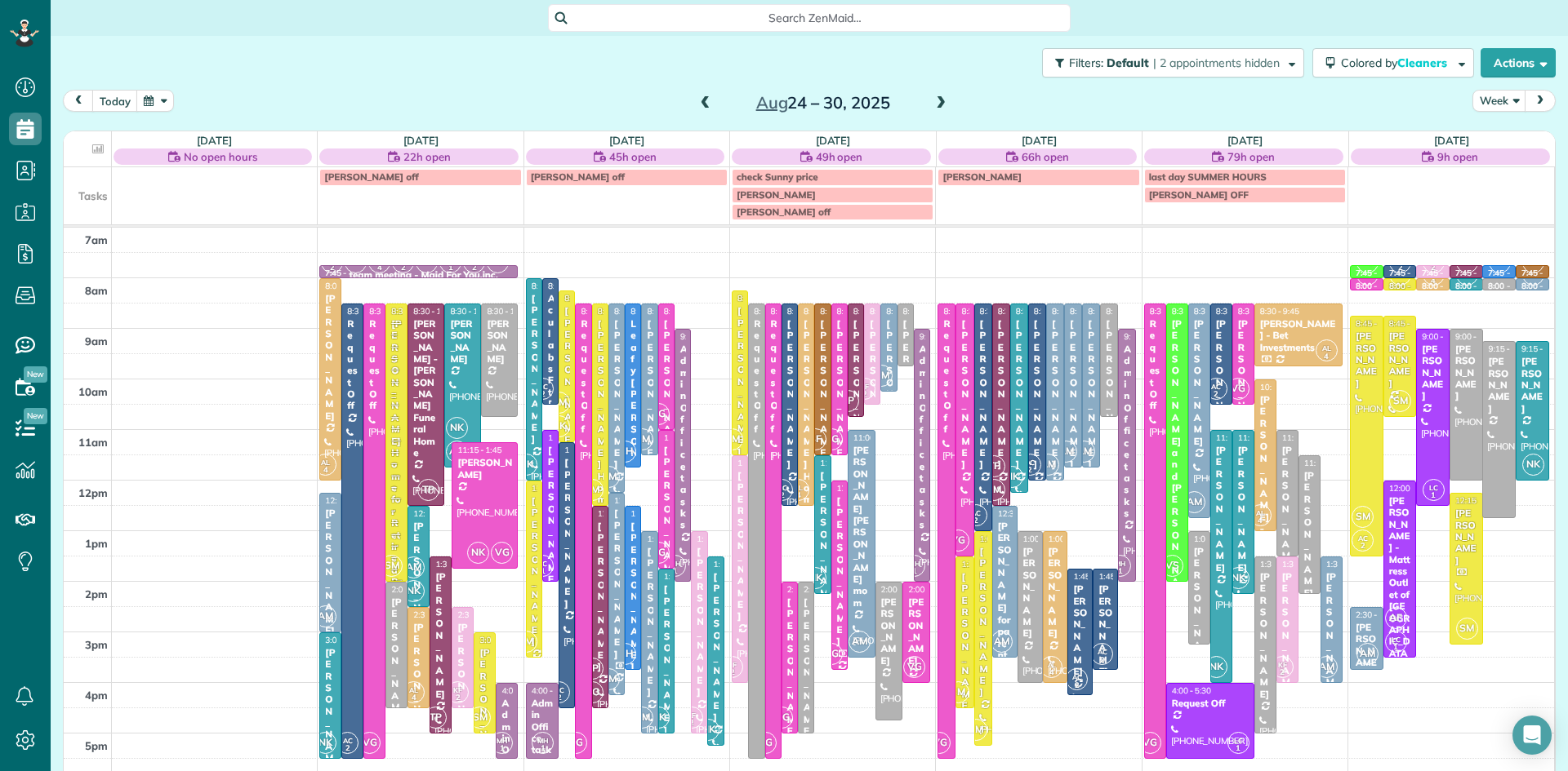
click at [941, 98] on span at bounding box center [940, 104] width 18 height 15
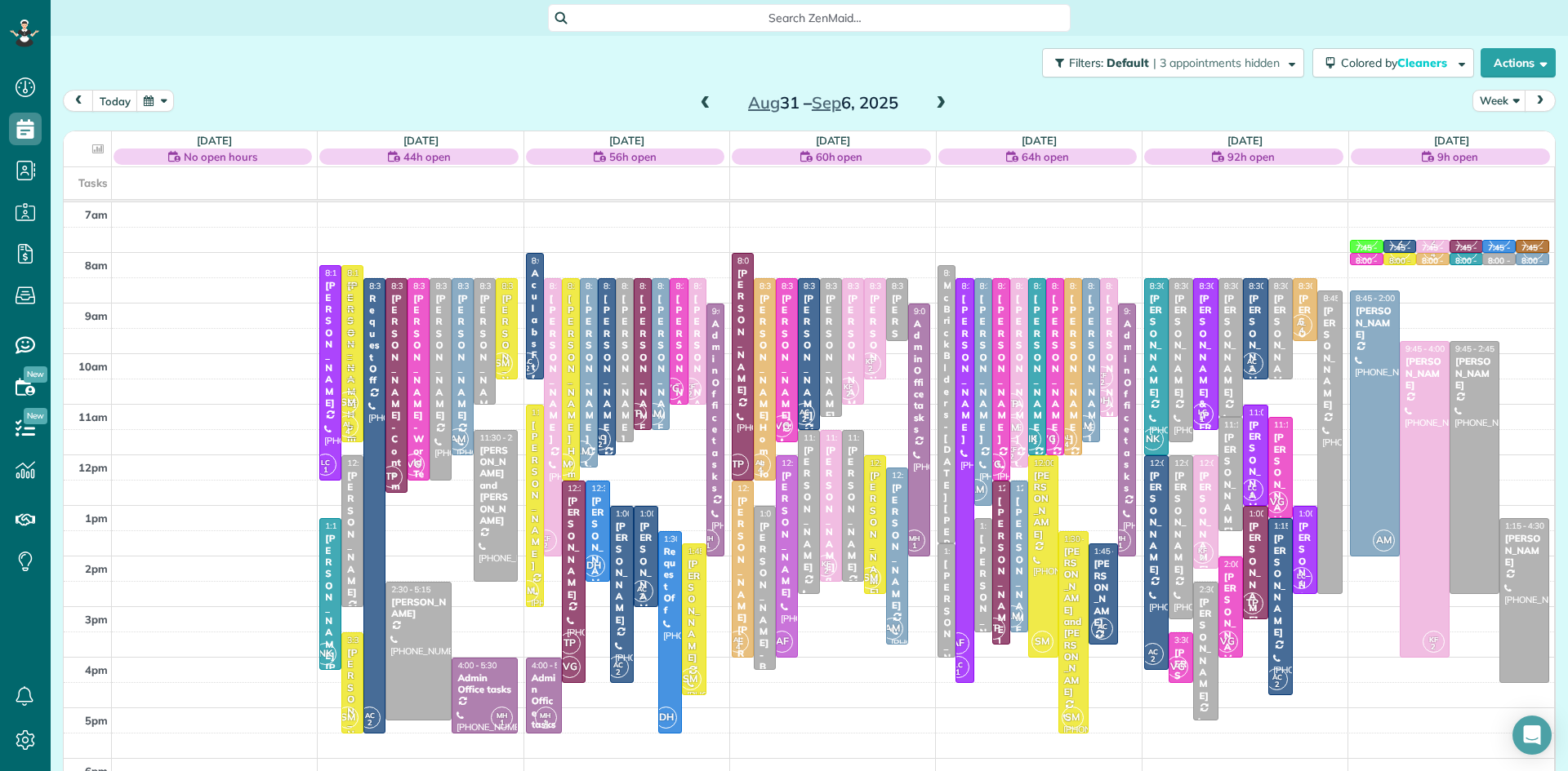
click at [941, 98] on span at bounding box center [940, 104] width 18 height 15
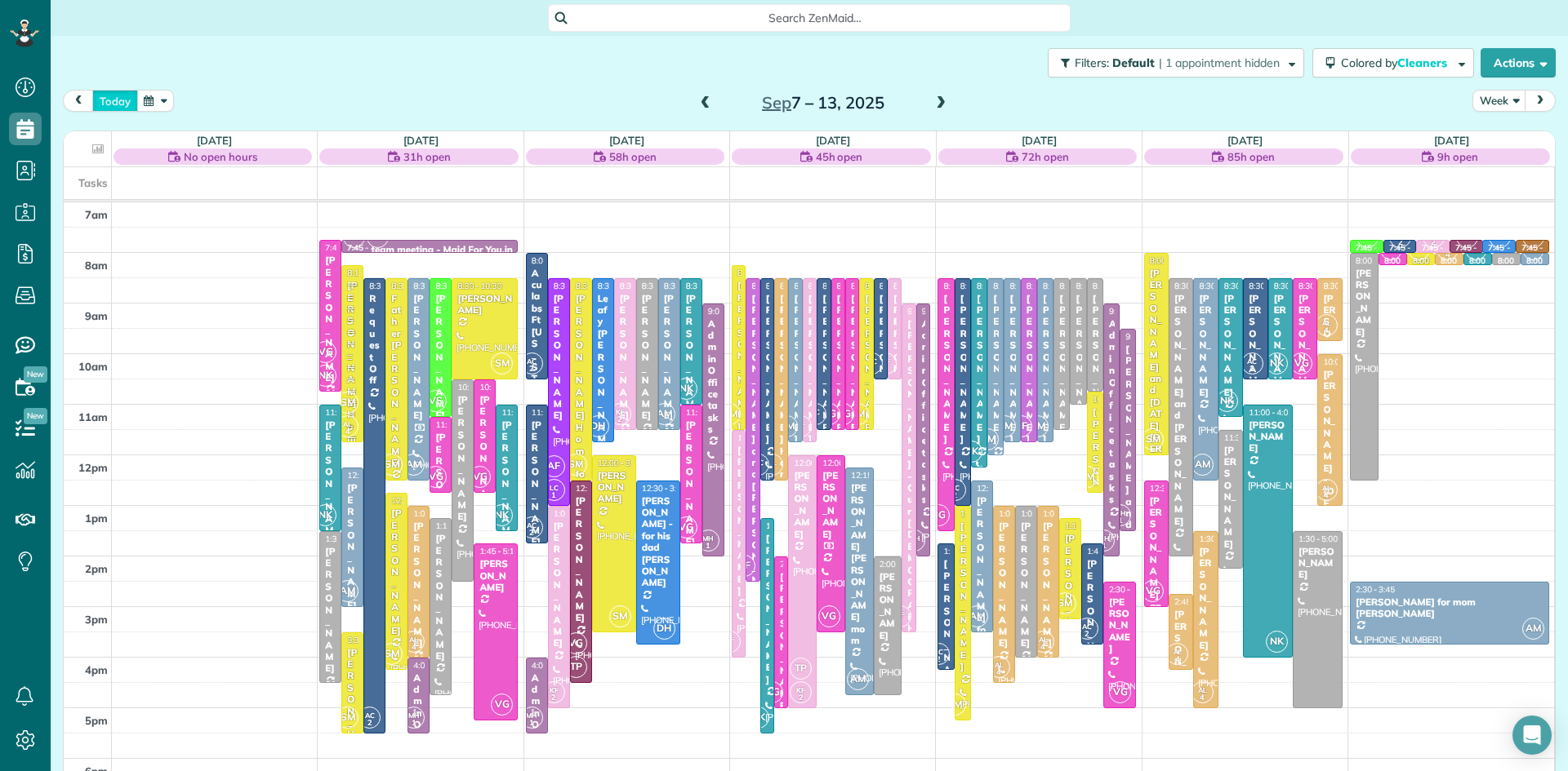
click at [111, 102] on button "today" at bounding box center [115, 101] width 45 height 22
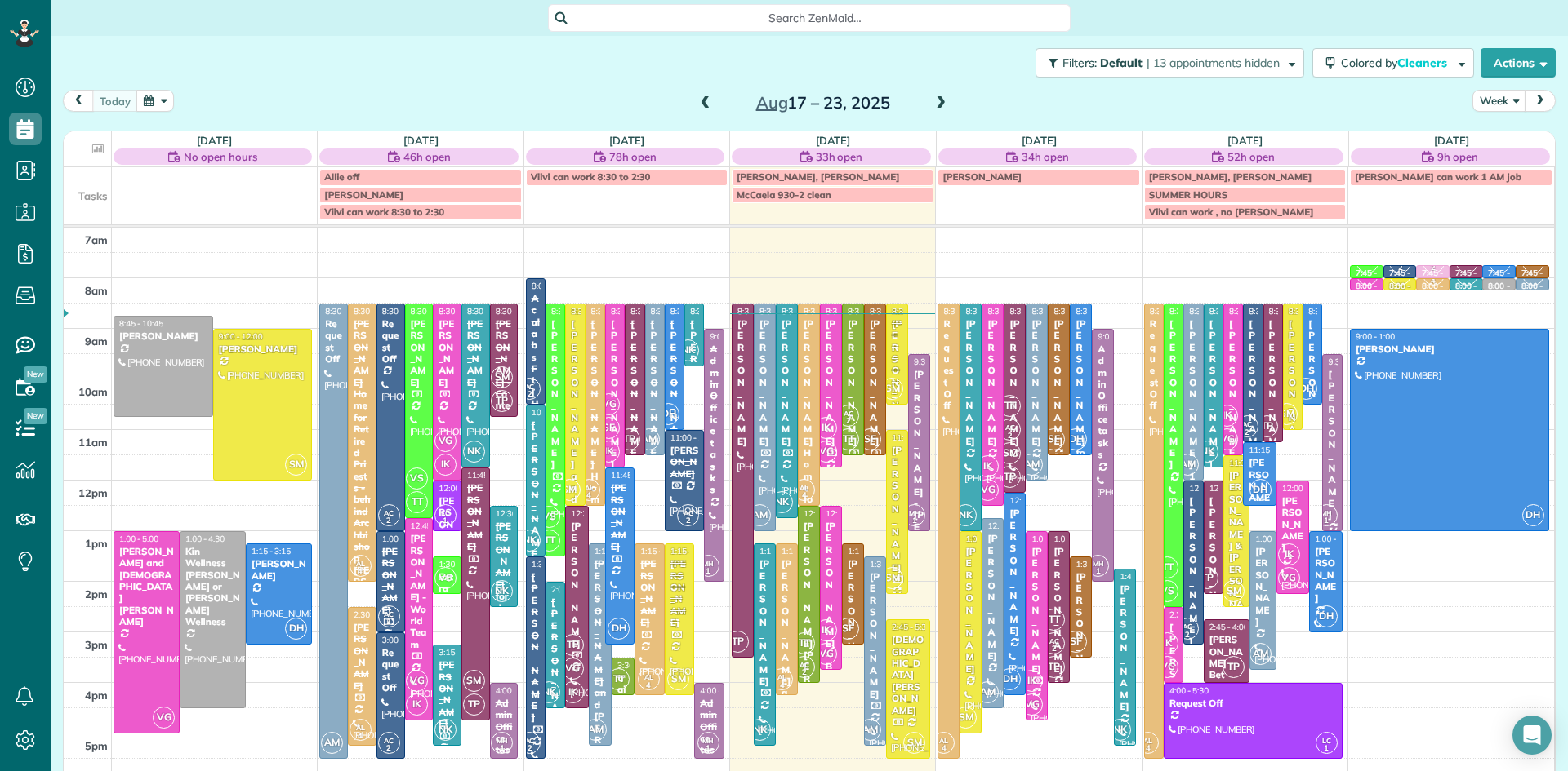
click at [941, 98] on span at bounding box center [940, 104] width 18 height 15
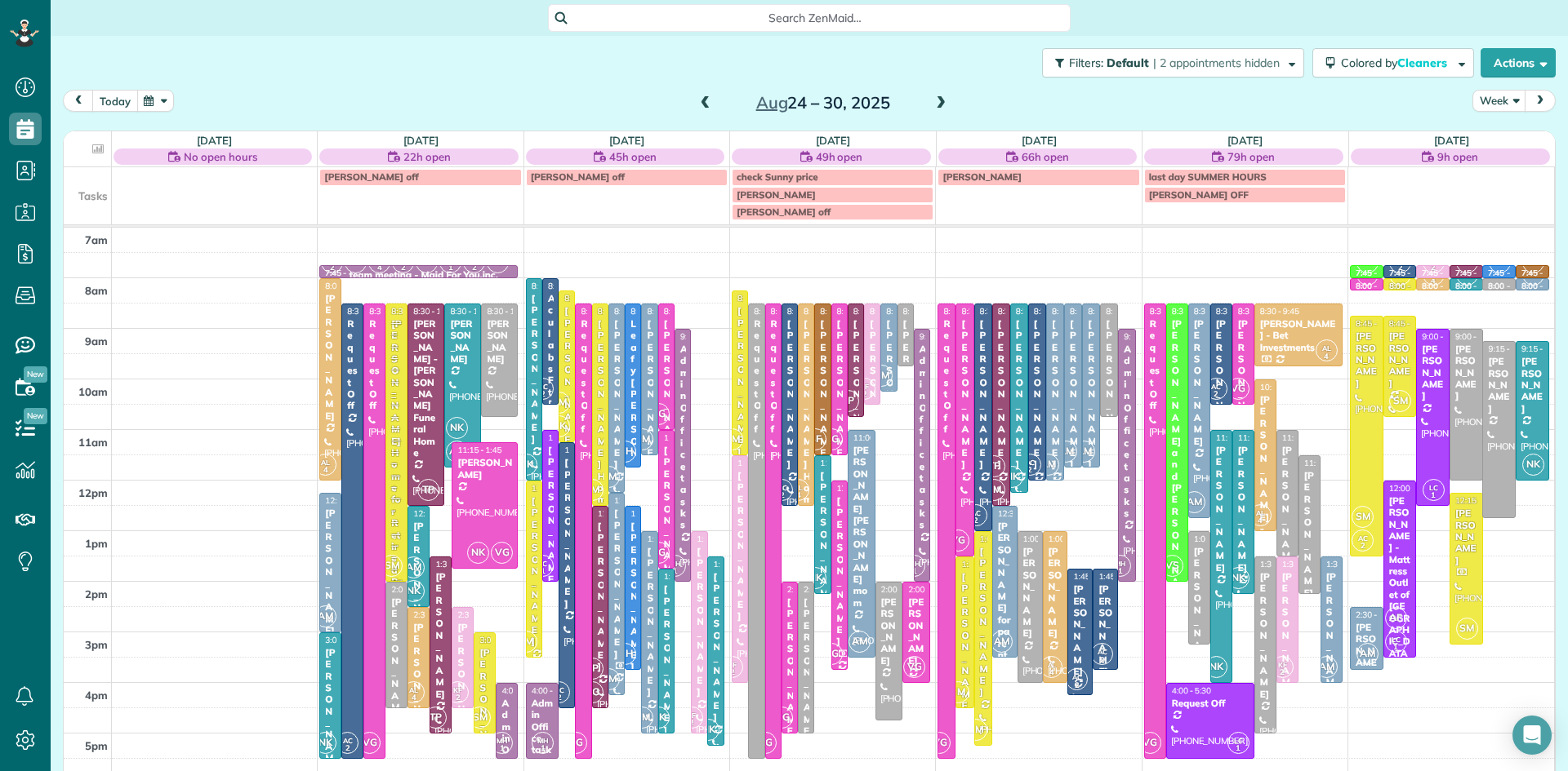
click at [115, 96] on button "today" at bounding box center [115, 101] width 45 height 22
